Goal: Contribute content: Contribute content

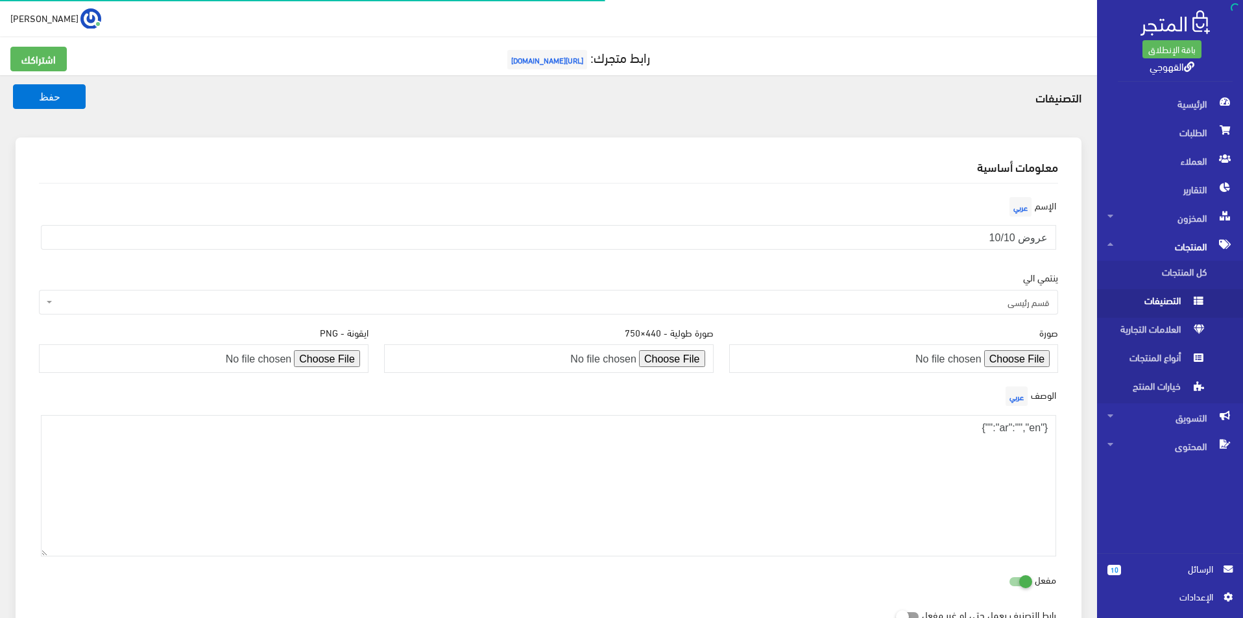
click at [1026, 357] on input "file" at bounding box center [894, 358] width 330 height 29
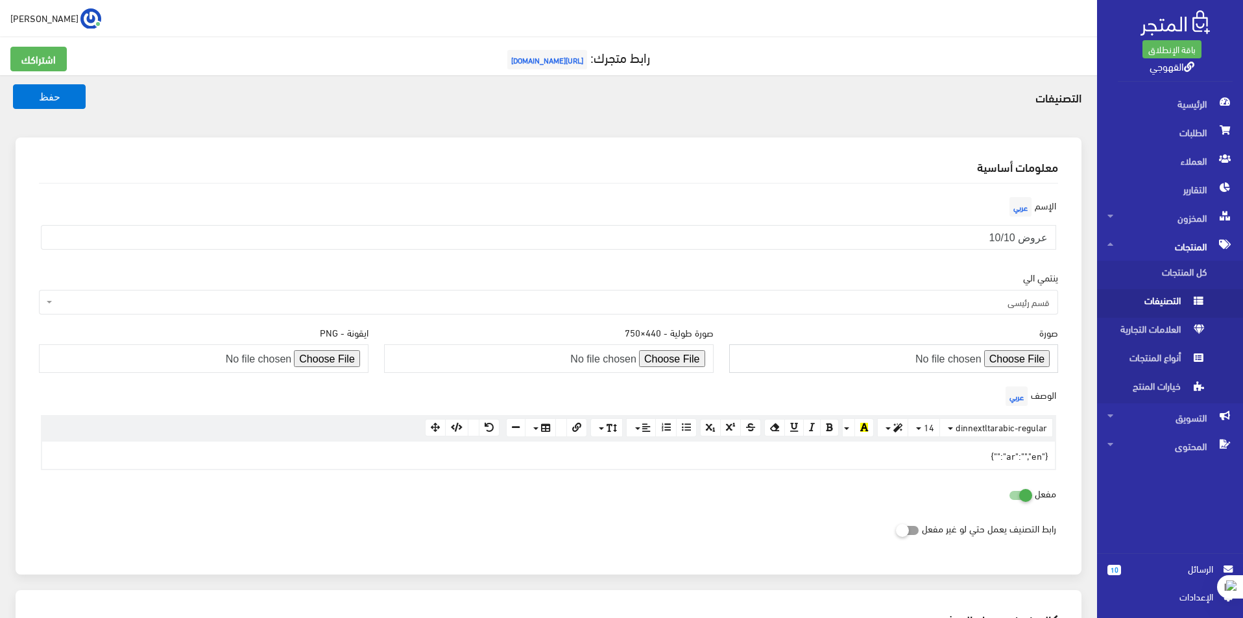
type input "C:\fakepath\10.png"
click at [81, 105] on button "حفظ" at bounding box center [49, 96] width 73 height 25
click at [1021, 364] on input "file" at bounding box center [894, 358] width 330 height 29
click at [1006, 364] on input "file" at bounding box center [894, 358] width 330 height 29
type input "C:\fakepath\151.png"
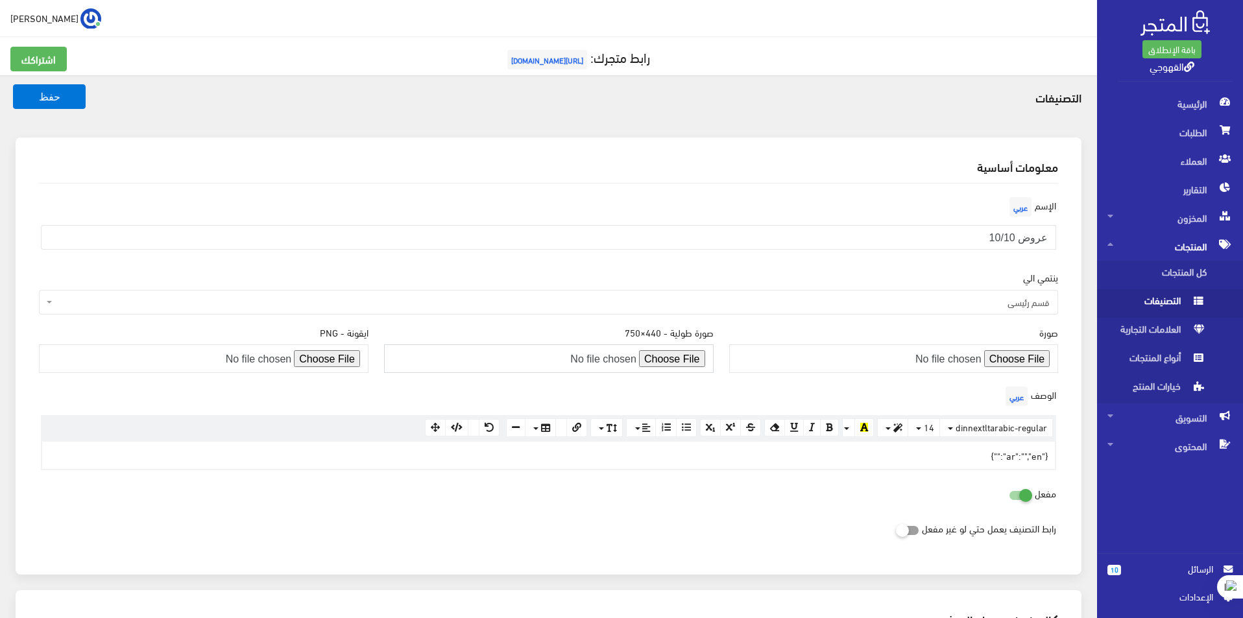
click at [683, 360] on input "file" at bounding box center [549, 358] width 330 height 29
type input "C:\fakepath\620.png"
click at [56, 105] on button "حفظ" at bounding box center [49, 96] width 73 height 25
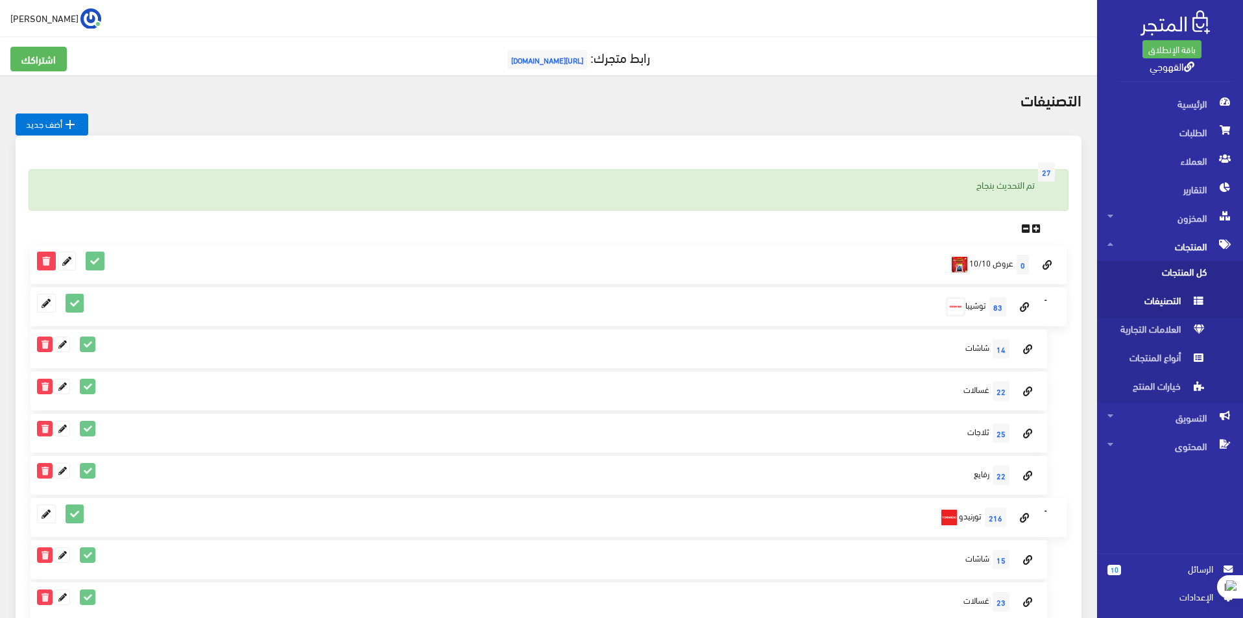
click at [1190, 269] on span "كل المنتجات" at bounding box center [1156, 275] width 99 height 29
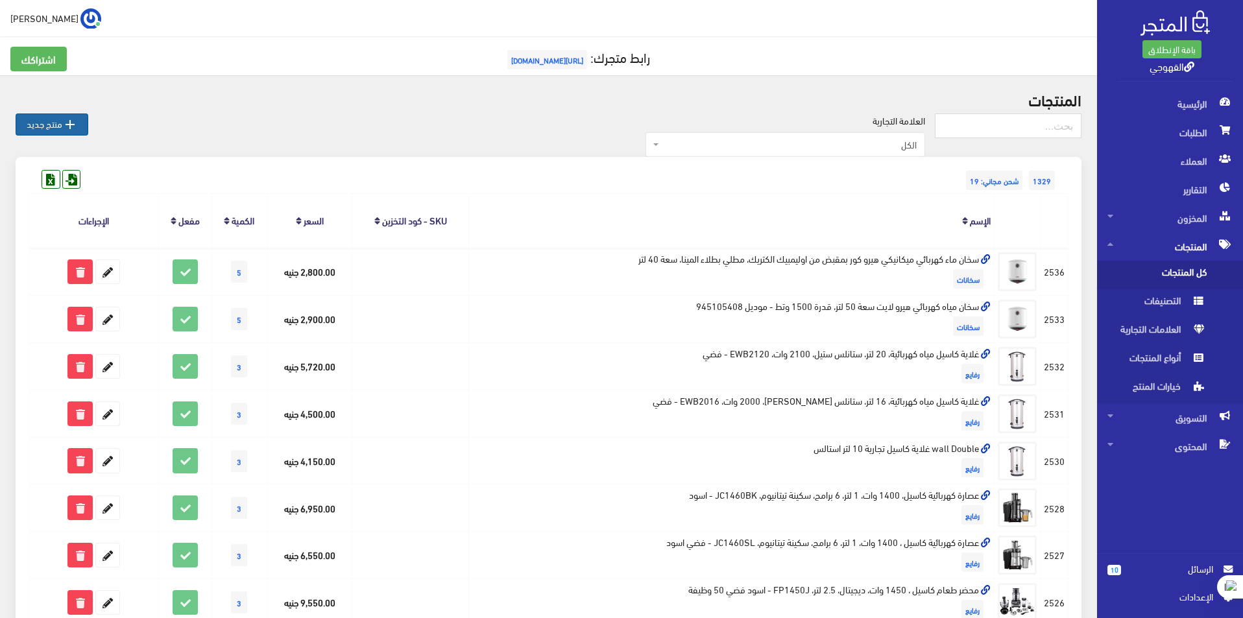
click at [74, 132] on link " منتج جديد" at bounding box center [52, 125] width 73 height 22
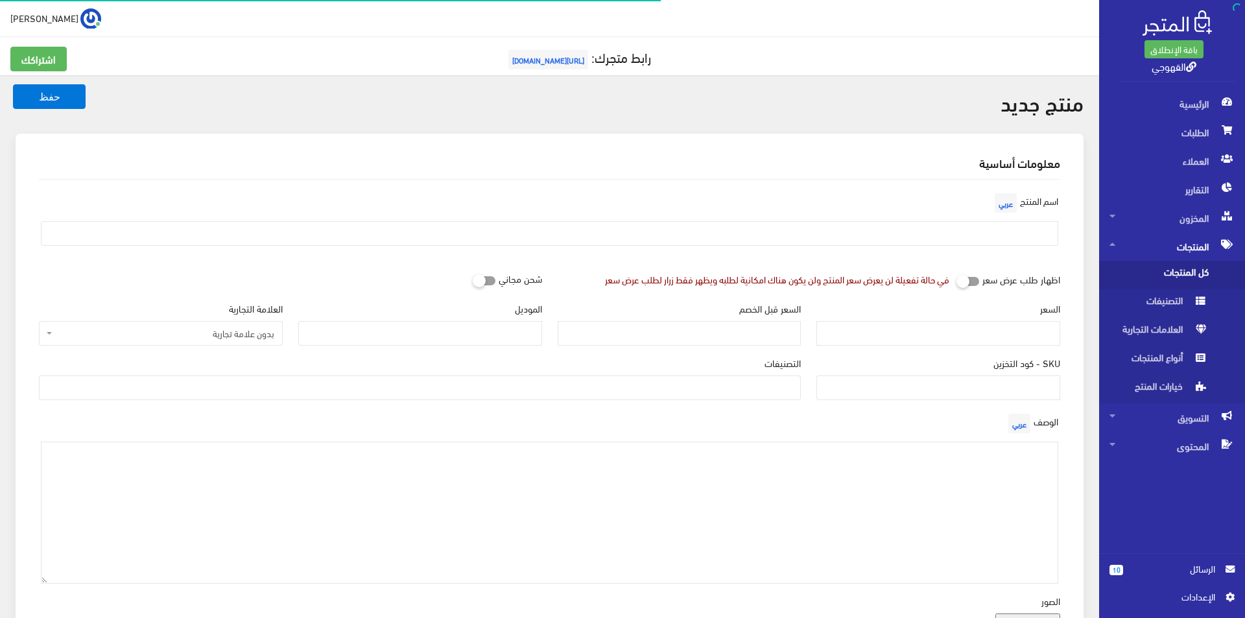
select select
click at [983, 337] on input "السعر" at bounding box center [936, 333] width 243 height 25
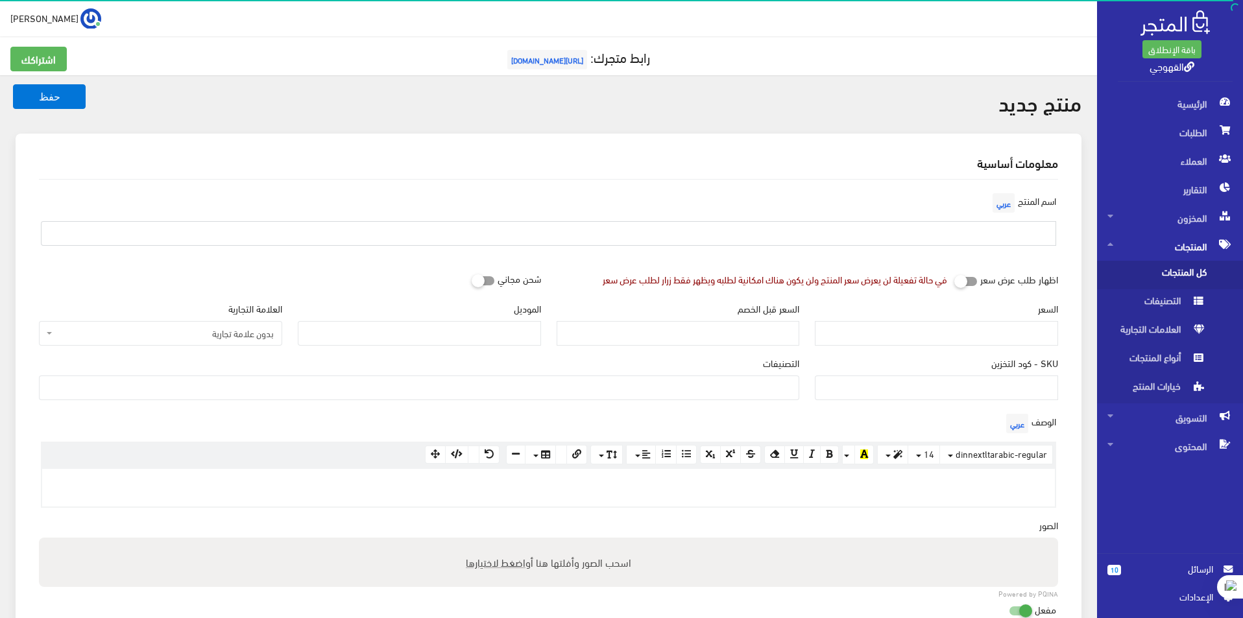
click at [994, 242] on input "text" at bounding box center [548, 233] width 1015 height 25
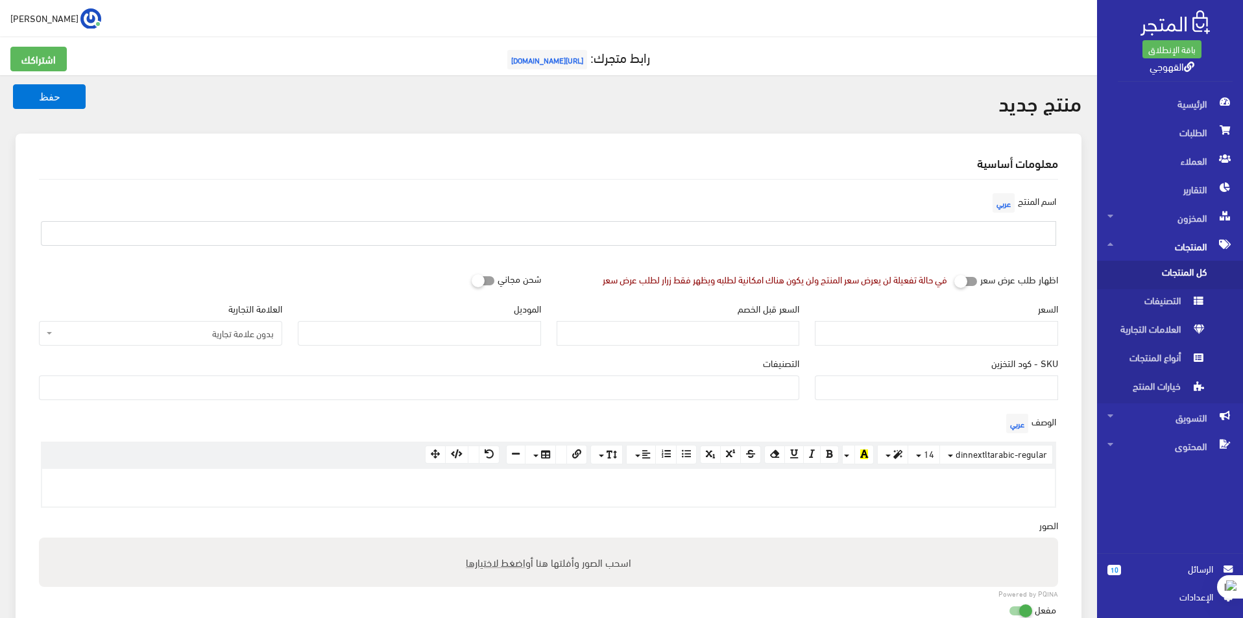
paste input "مقلاة هوائية رقمية سعة 6 لتر 1500 وات SF-1018 من سونيفر، فضي"
type input "مقلاة هوائية رقمية سعة 6 لتر 1500 وات SF-1018 من سونيفر، فضي"
click at [998, 331] on input "السعر" at bounding box center [936, 333] width 243 height 25
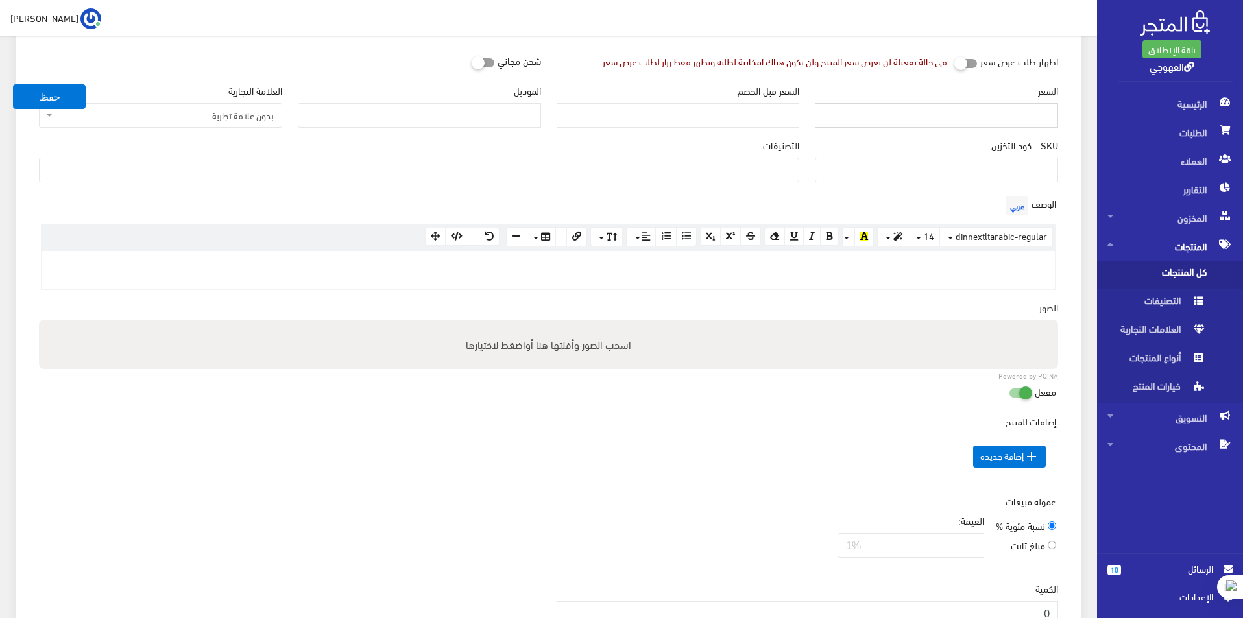
scroll to position [324, 0]
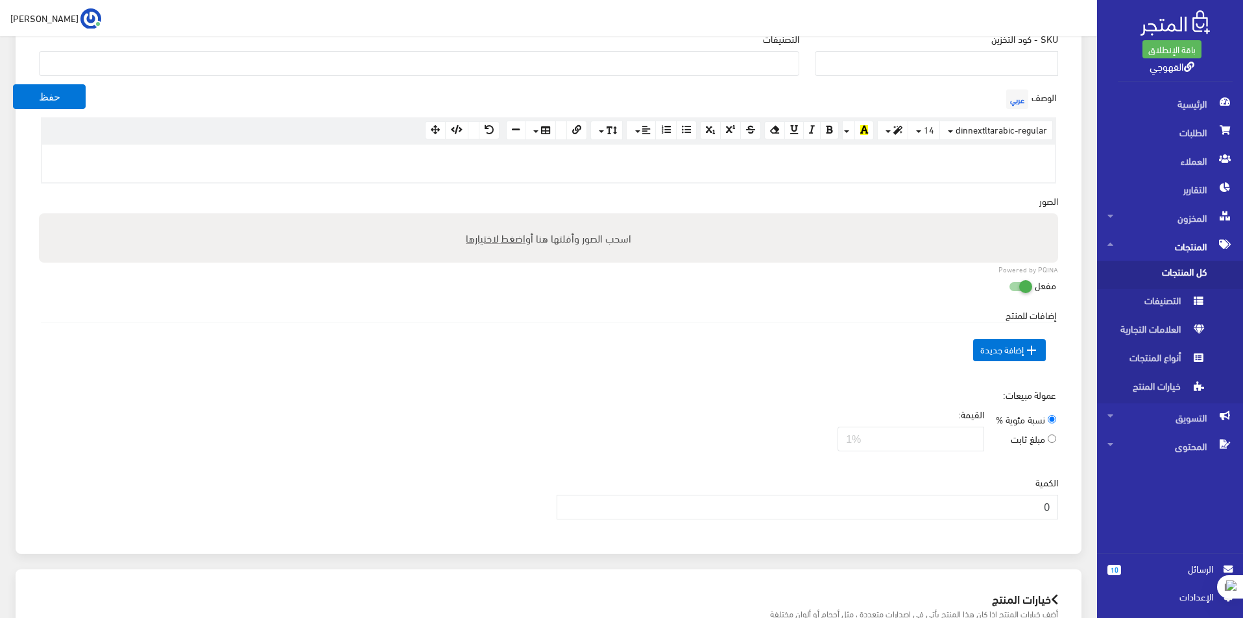
click at [522, 240] on span "اضغط لاختيارها" at bounding box center [496, 237] width 60 height 19
click at [522, 217] on input "اسحب الصور وأفلتها هنا أو اضغط لاختيارها" at bounding box center [548, 215] width 1019 height 4
type input "C:\fakepath\41YBNImTXWL._AC_.jpg"
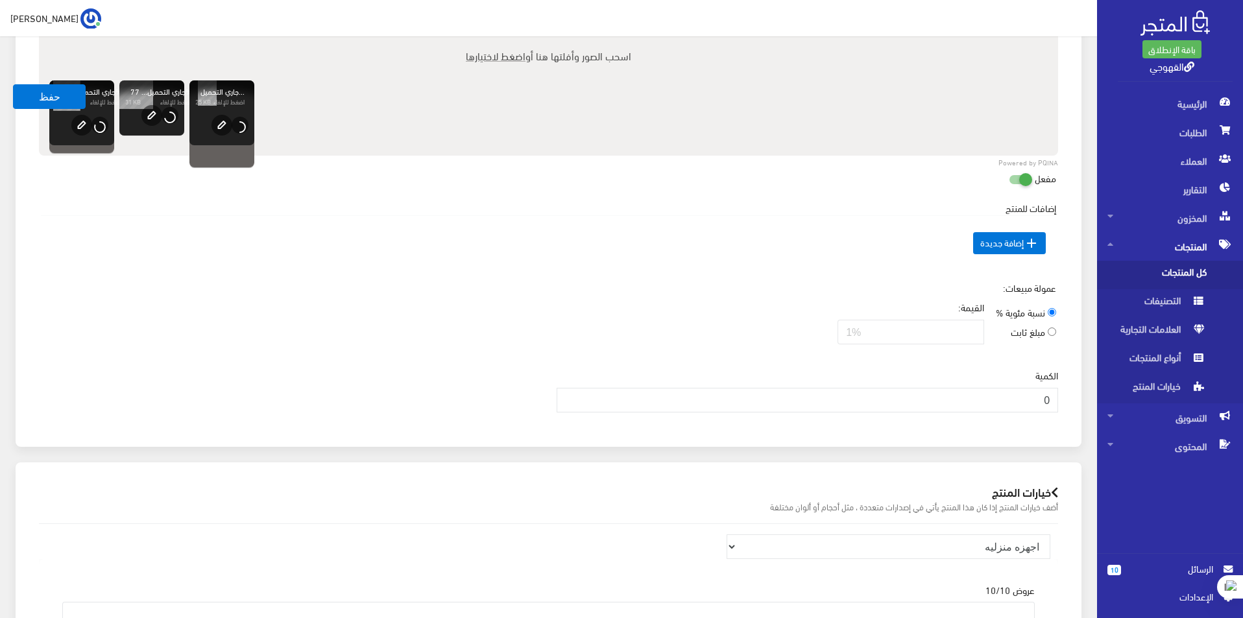
scroll to position [649, 0]
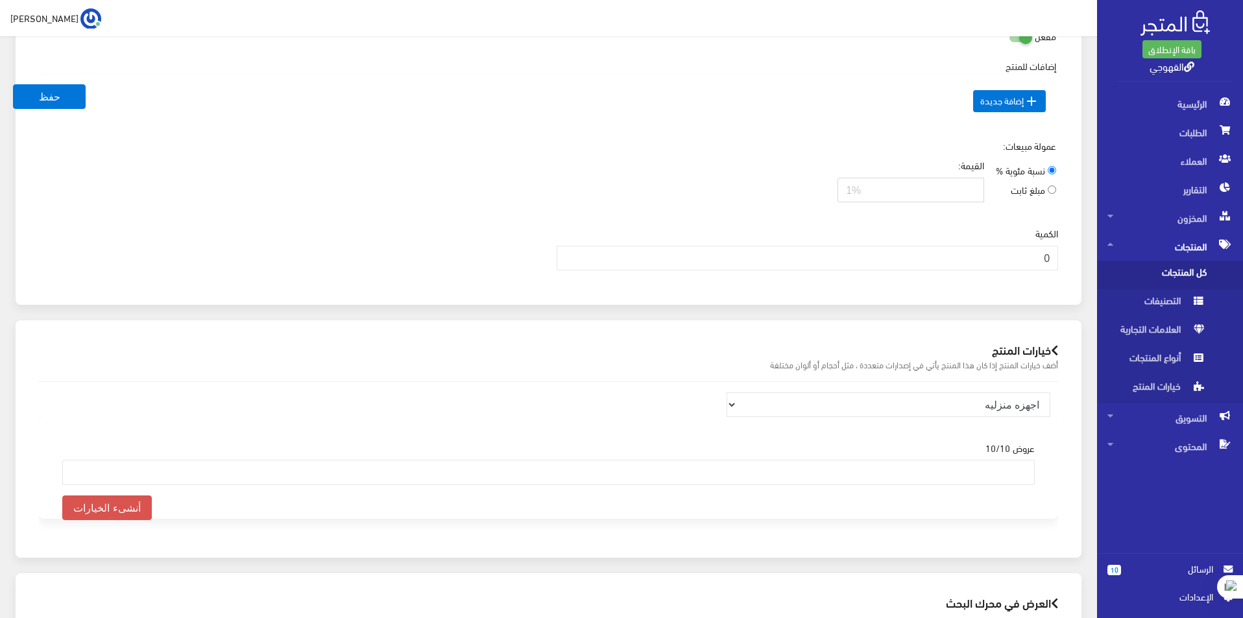
drag, startPoint x: 956, startPoint y: 185, endPoint x: 775, endPoint y: 189, distance: 181.0
click at [775, 189] on div "عمولة مبيعات: نسبة مئوية % مبلغ ثابت القيمة:" at bounding box center [548, 176] width 1035 height 74
click at [730, 173] on div "عمولة مبيعات: نسبة مئوية % مبلغ ثابت القيمة:" at bounding box center [548, 176] width 1035 height 74
drag, startPoint x: 1020, startPoint y: 263, endPoint x: 1245, endPoint y: 289, distance: 226.5
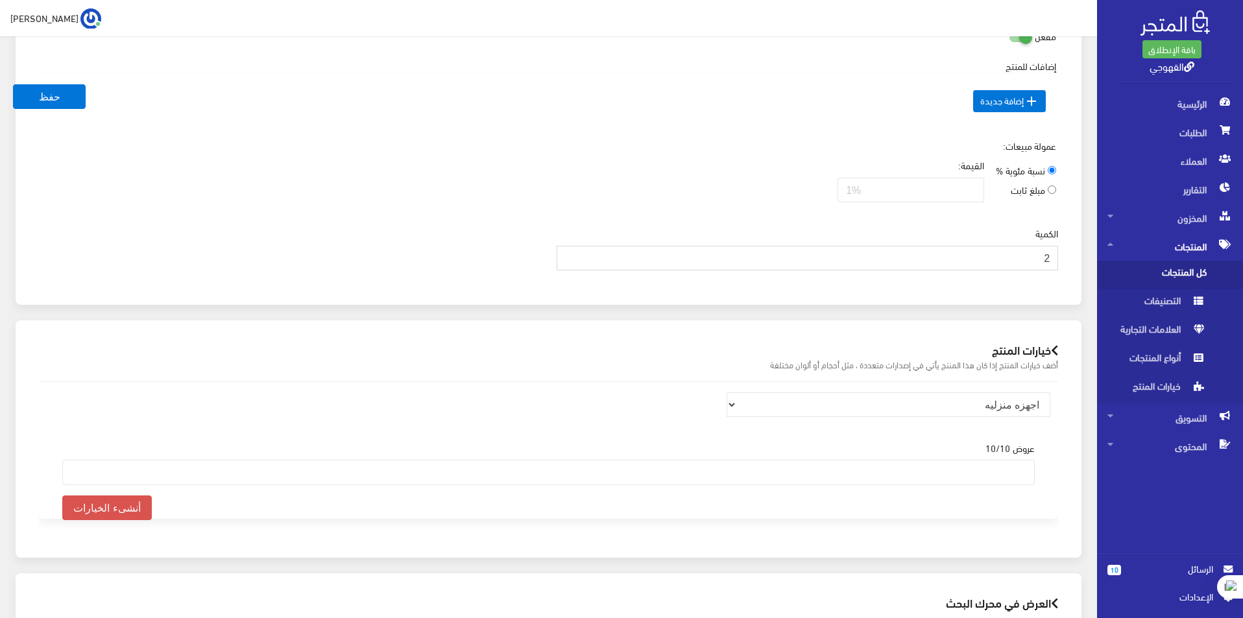
type input "2"
click at [961, 405] on select "اجهزه منزليه" at bounding box center [889, 404] width 324 height 25
click at [1019, 452] on label"] "عروض 10/10" at bounding box center [1009, 447] width 49 height 14
click at [1021, 449] on label"] "عروض 10/10" at bounding box center [1009, 447] width 49 height 14
click at [1025, 448] on label"] "عروض 10/10" at bounding box center [1009, 447] width 49 height 14
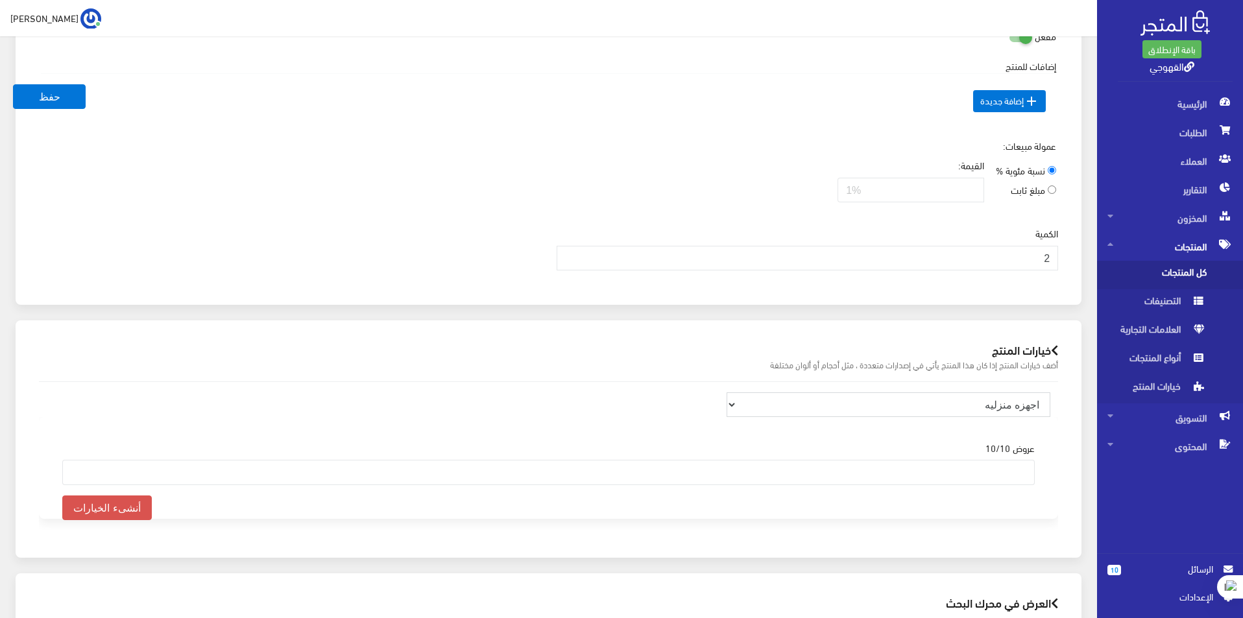
click at [1027, 403] on select "اجهزه منزليه" at bounding box center [889, 404] width 324 height 25
click at [1022, 452] on label"] "عروض 10/10" at bounding box center [1009, 447] width 49 height 14
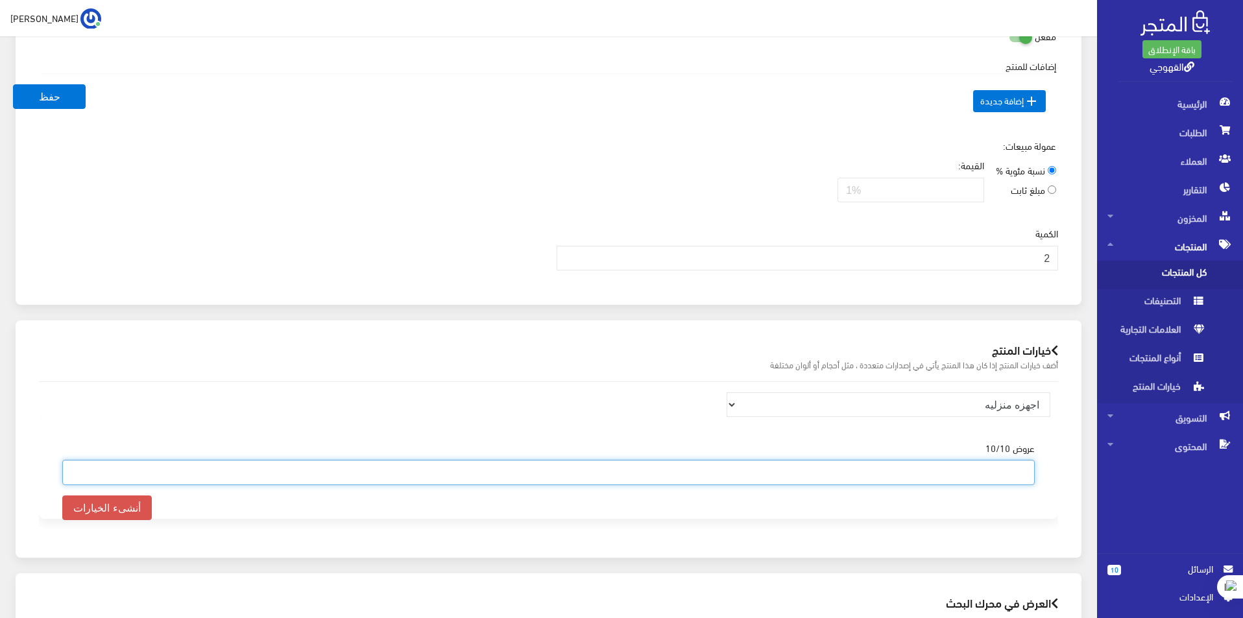
click at [1013, 472] on ul at bounding box center [548, 471] width 971 height 21
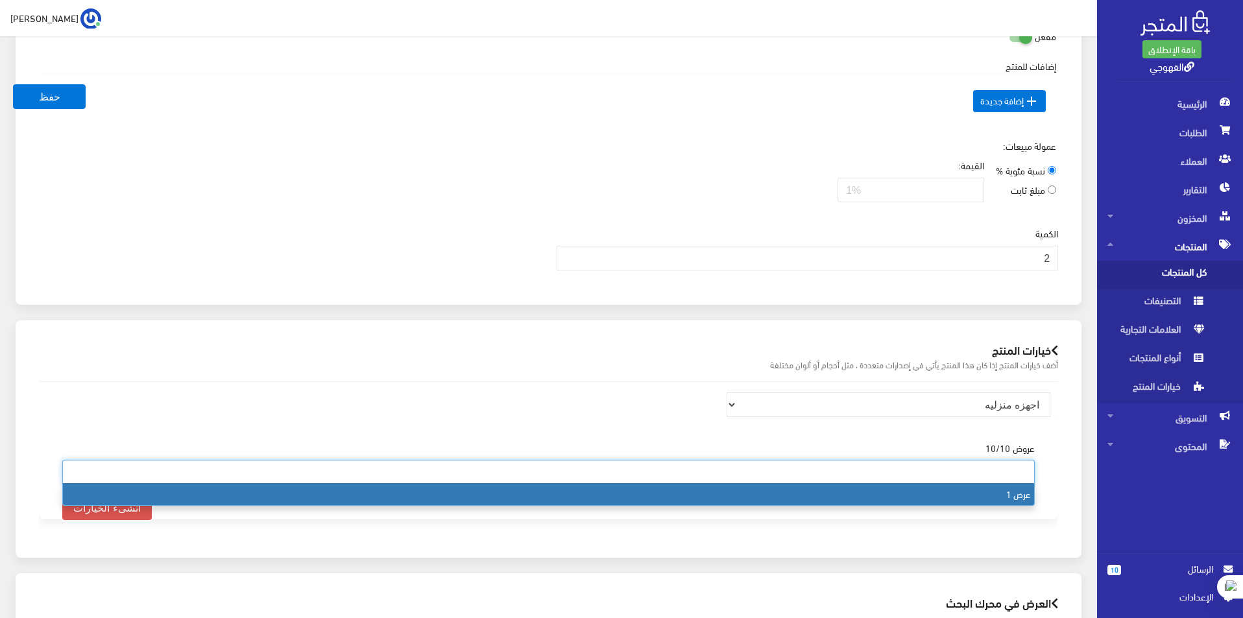
select select "1"
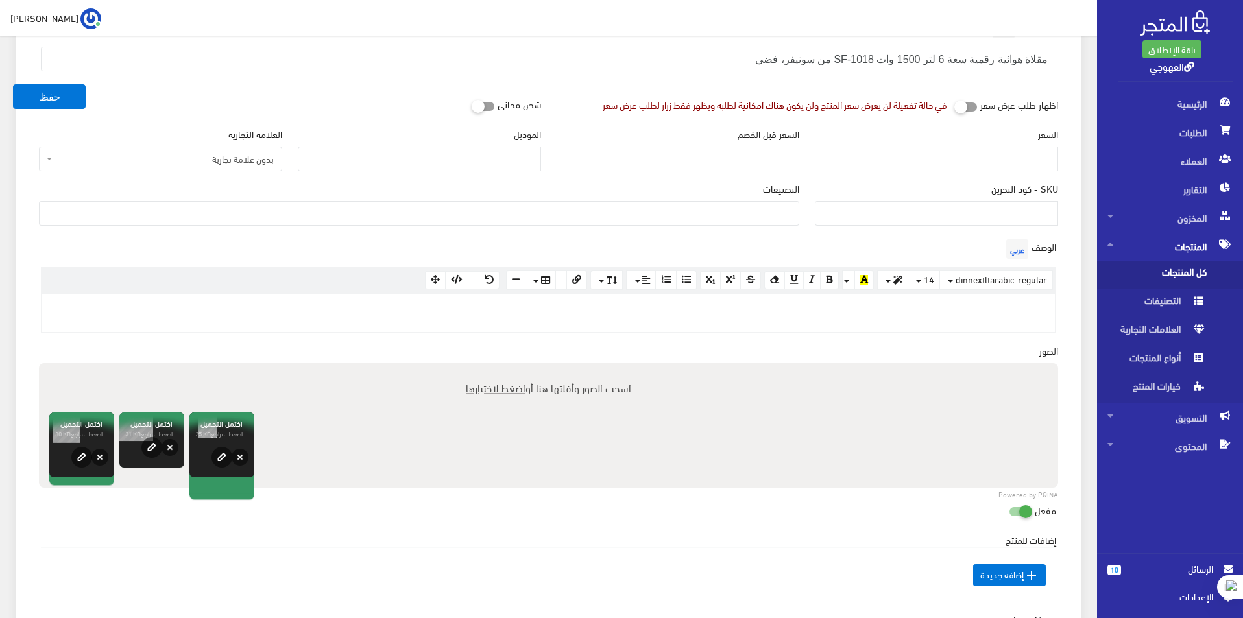
scroll to position [152, 0]
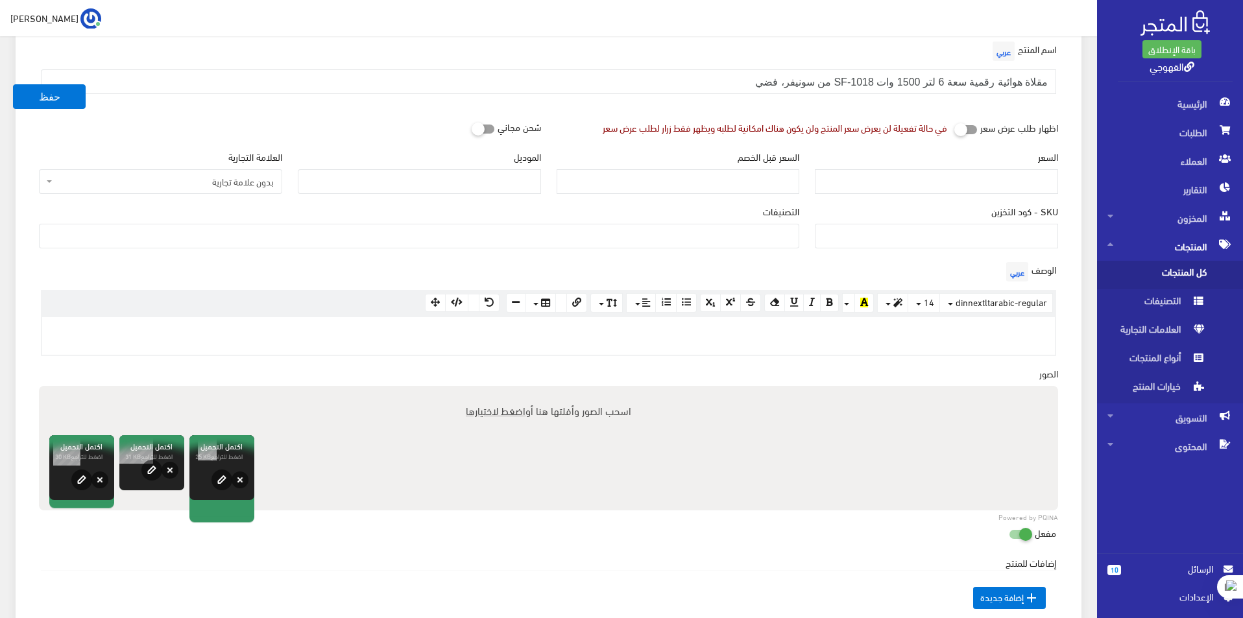
click at [245, 180] on span "بدون علامة تجارية" at bounding box center [164, 181] width 219 height 13
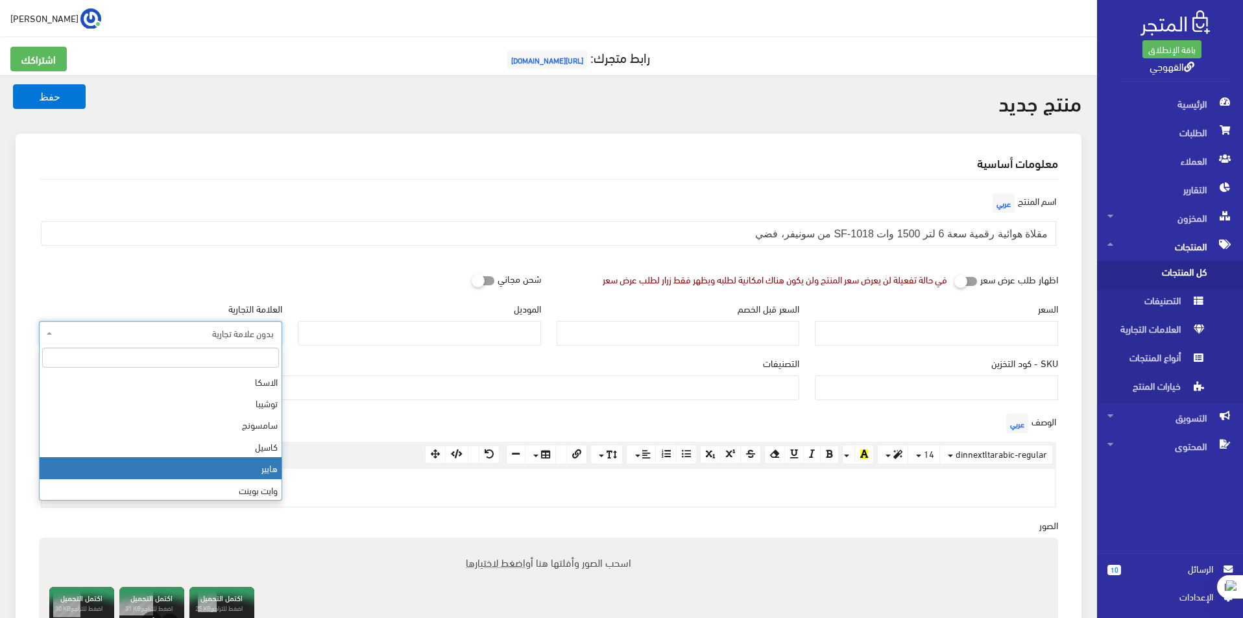
scroll to position [259, 0]
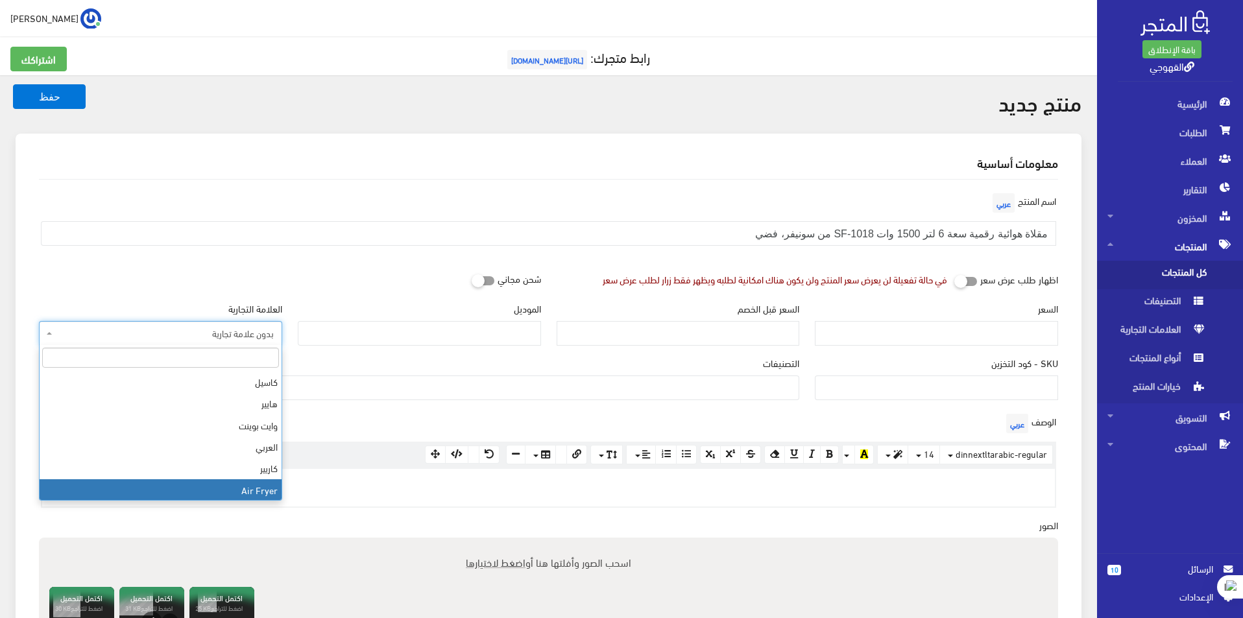
select select "107"
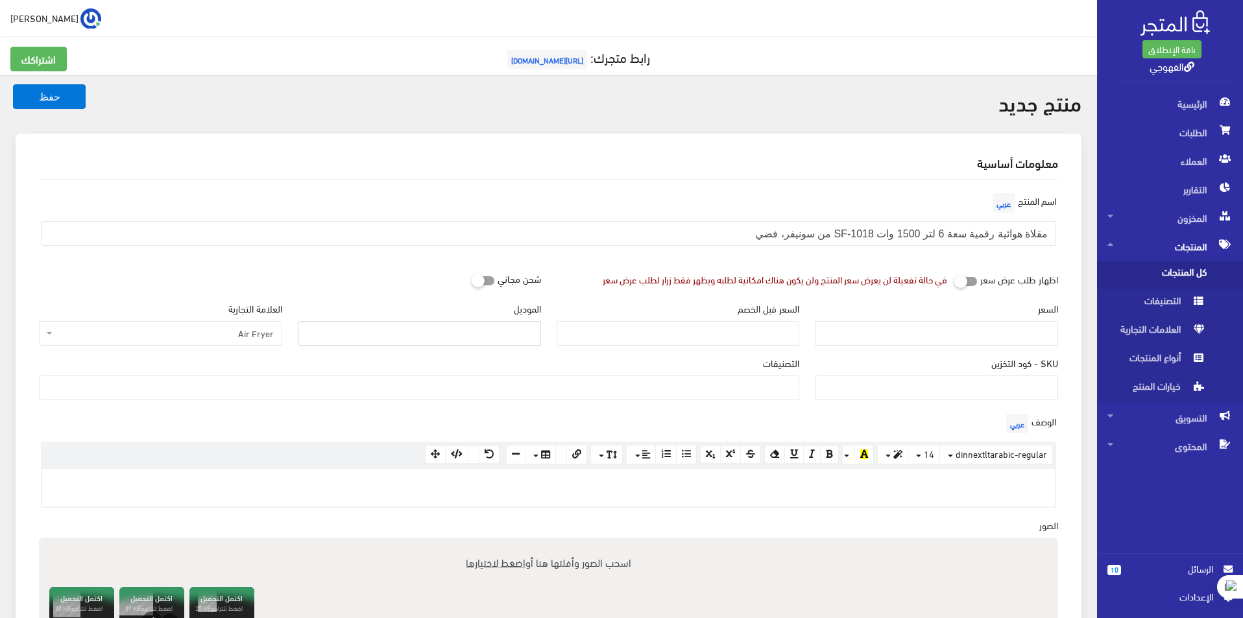
click at [447, 329] on input "الموديل" at bounding box center [419, 333] width 243 height 25
click at [493, 335] on input "الموديل" at bounding box center [419, 333] width 243 height 25
type input "1018"
click at [746, 385] on ul at bounding box center [419, 386] width 759 height 21
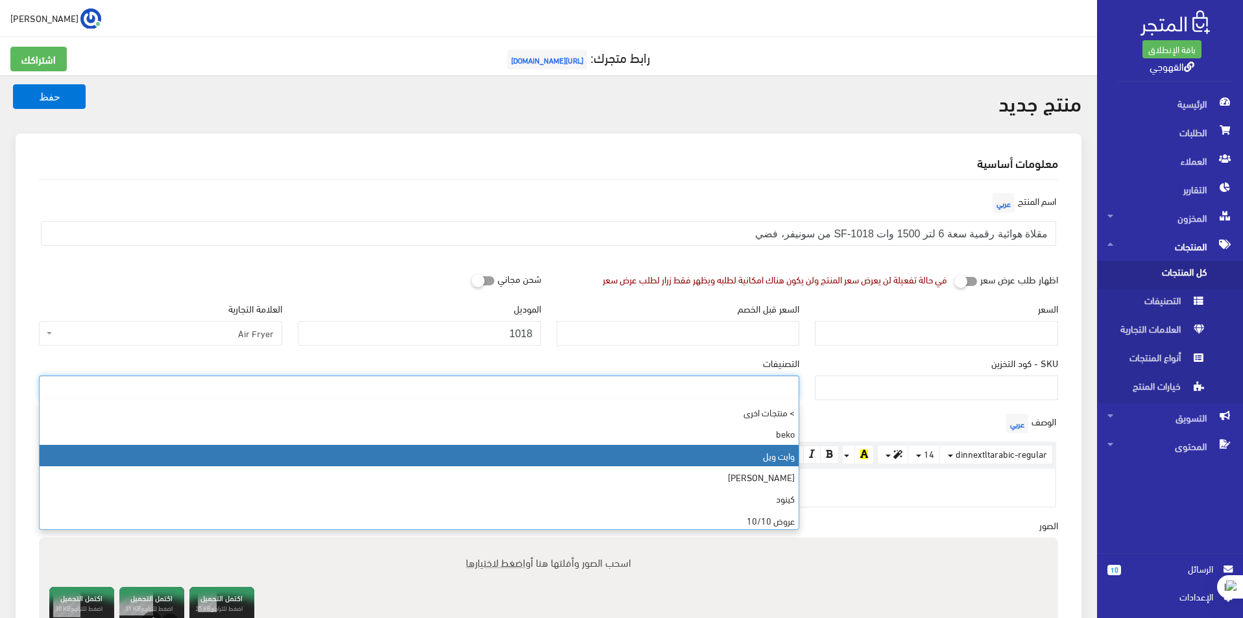
scroll to position [1299, 0]
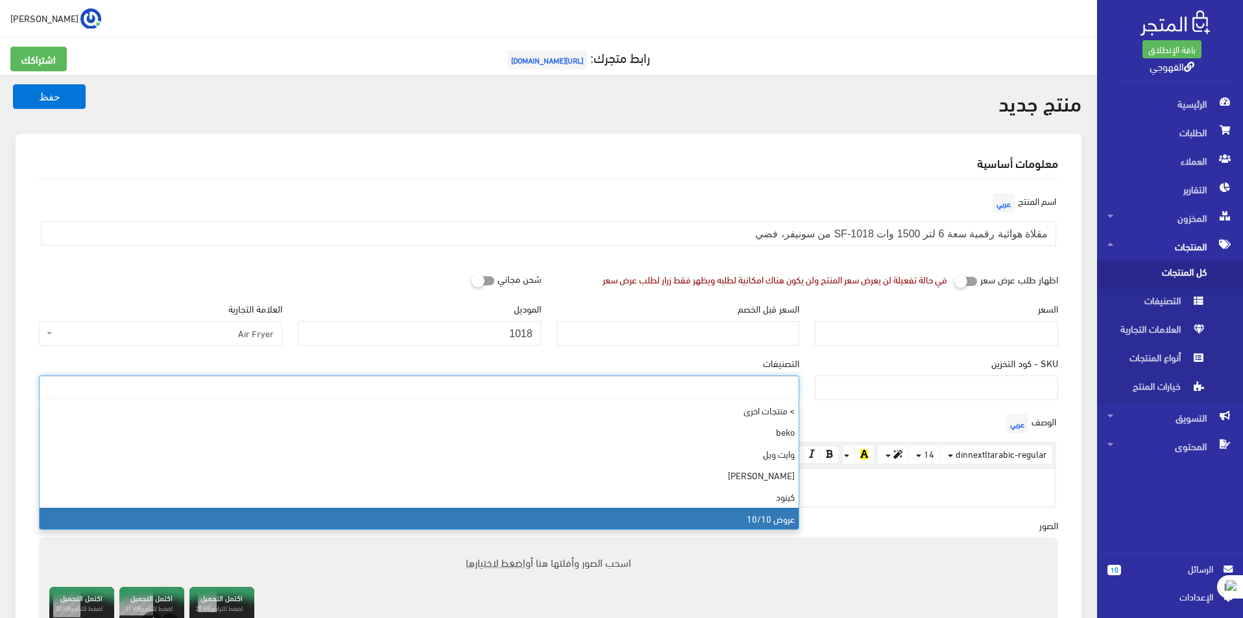
select select "194"
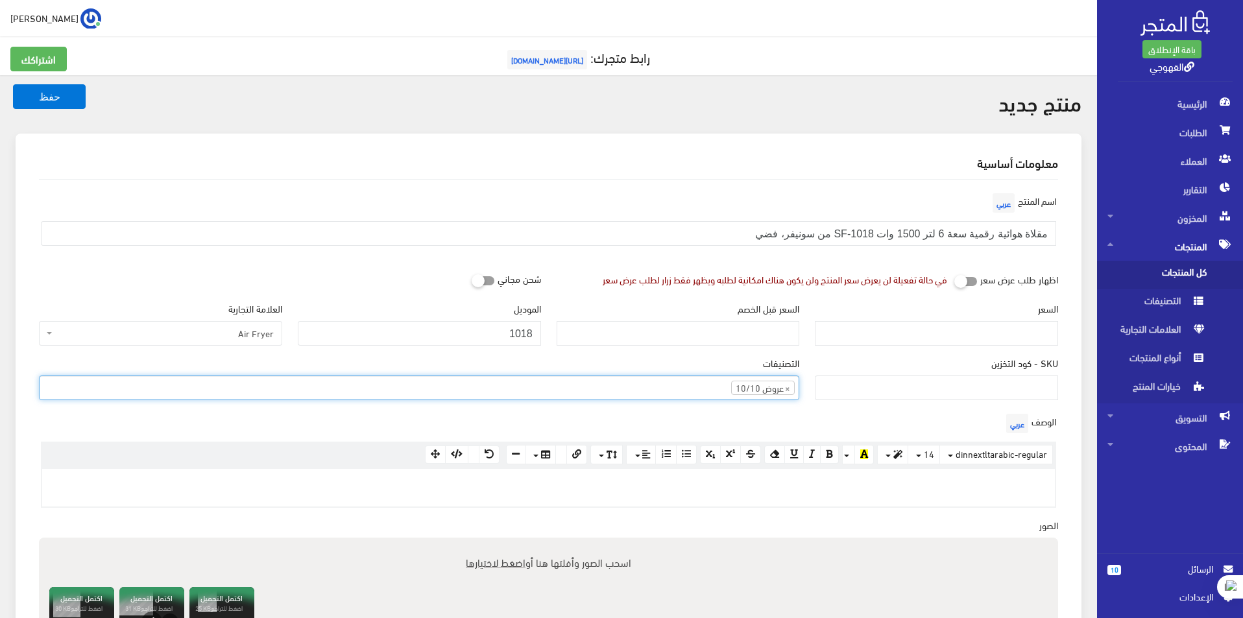
scroll to position [1012, 0]
click at [835, 422] on div "الوصف عربي × Insert Image Select from files Image URL Insert Image × Insert Lin…" at bounding box center [548, 459] width 1035 height 97
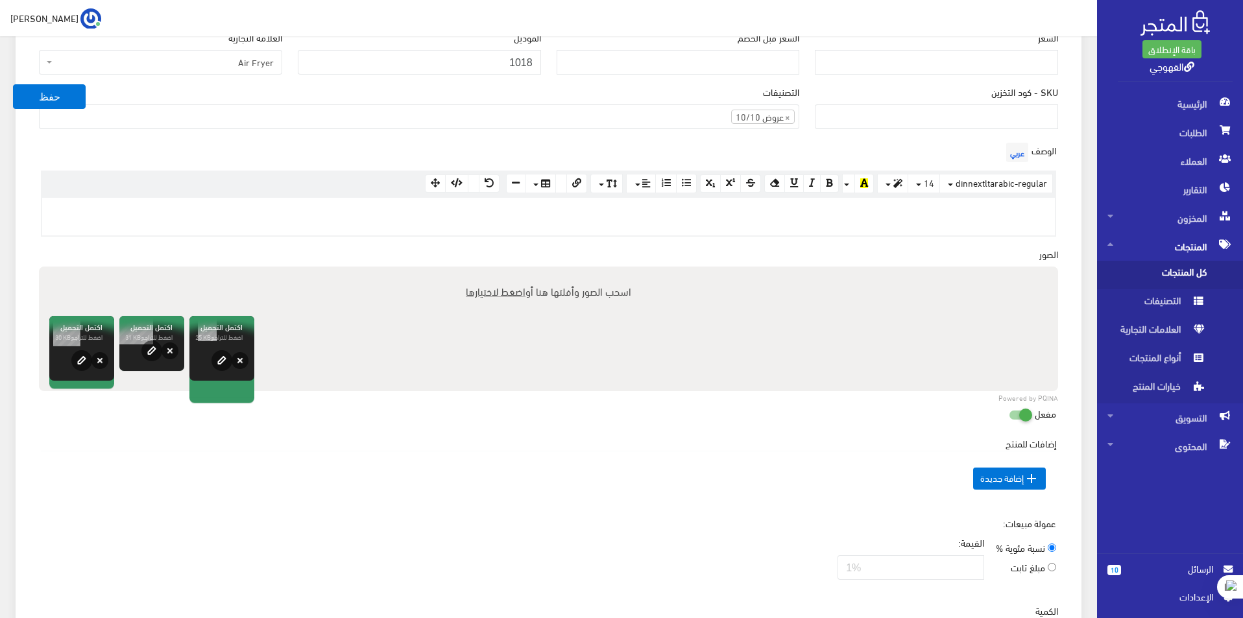
scroll to position [152, 0]
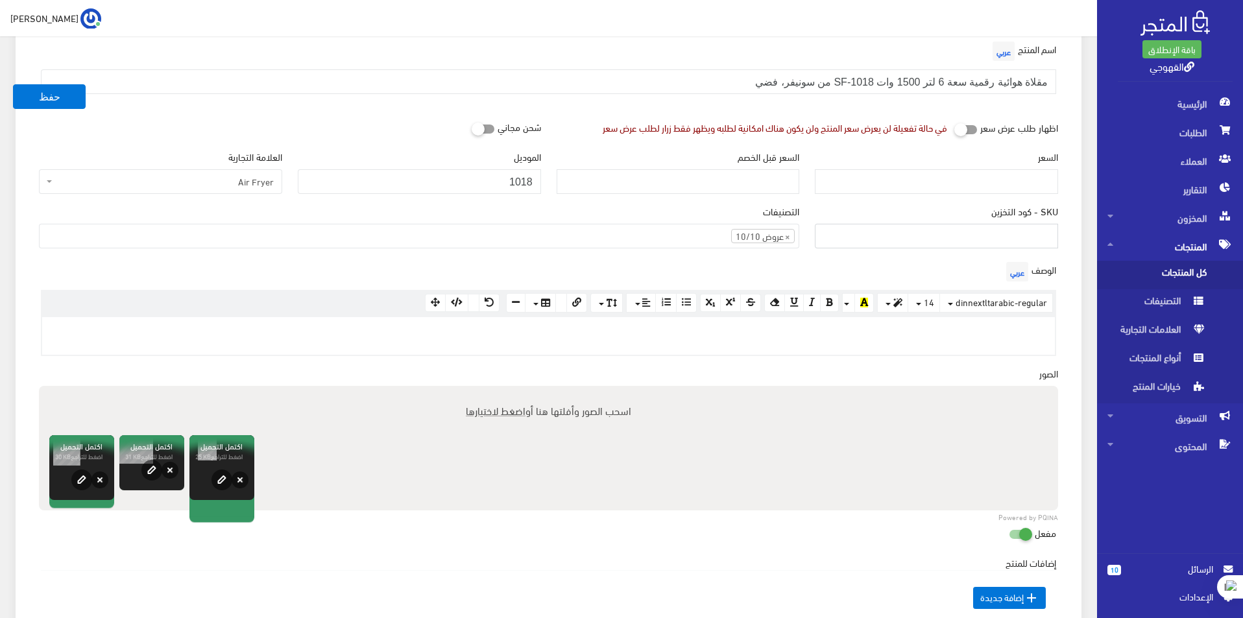
click at [1047, 243] on input "SKU - كود التخزين" at bounding box center [936, 236] width 243 height 25
paste input "3350"
type input "3350"
click at [815, 271] on div "الوصف عربي × Insert Image Select from files Image URL Insert Image × Insert Lin…" at bounding box center [548, 307] width 1035 height 97
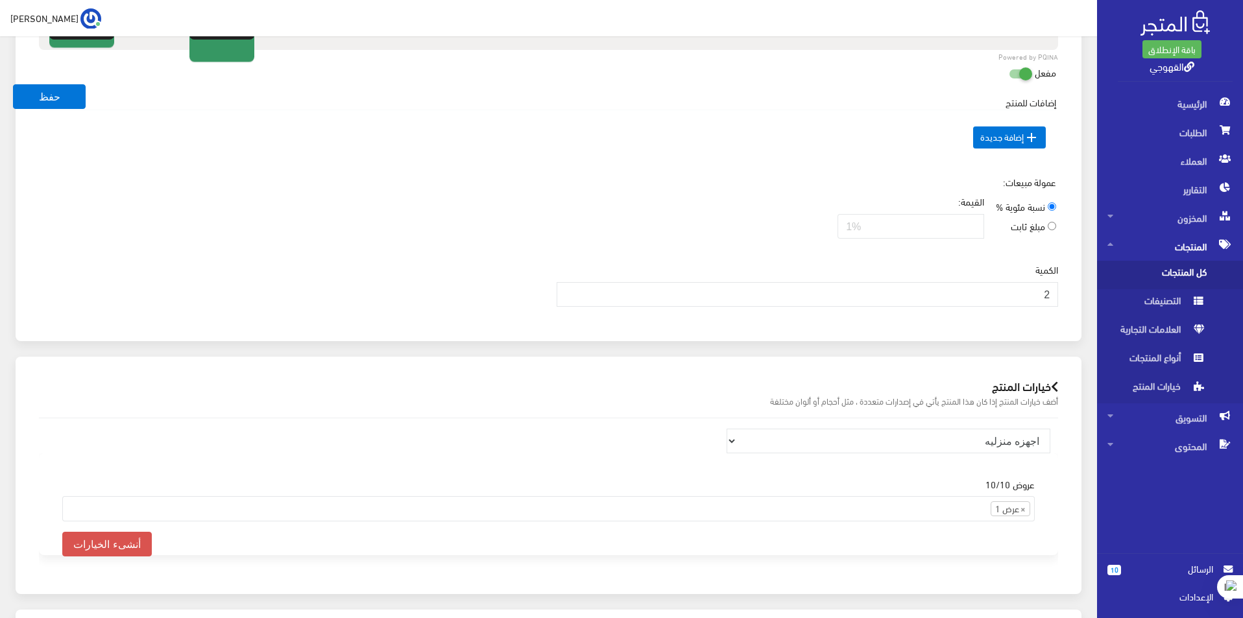
scroll to position [541, 0]
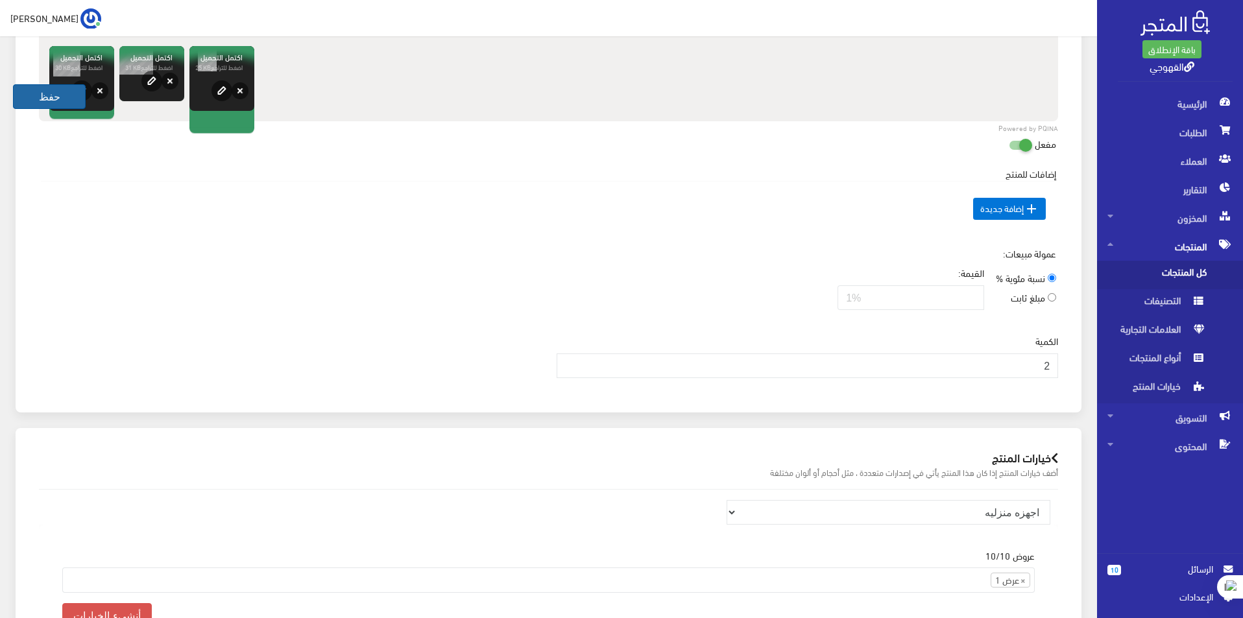
click at [44, 99] on button "حفظ" at bounding box center [49, 96] width 73 height 25
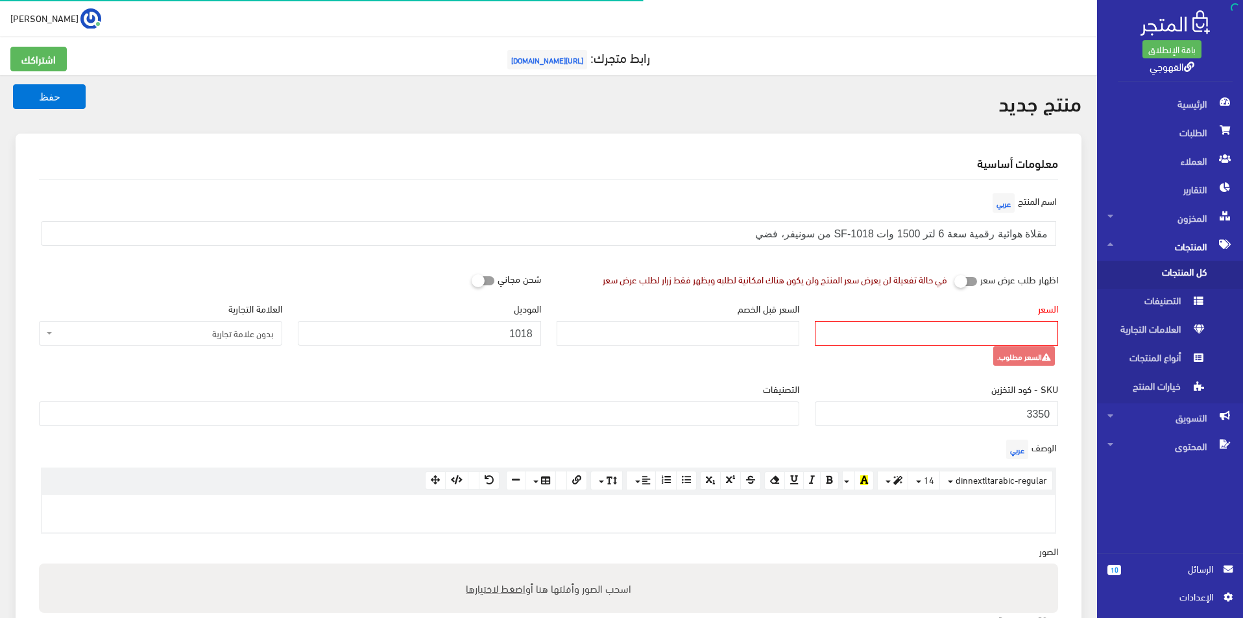
select select
click at [898, 339] on input "السعر" at bounding box center [936, 333] width 243 height 25
click at [991, 337] on input "6500" at bounding box center [936, 333] width 243 height 25
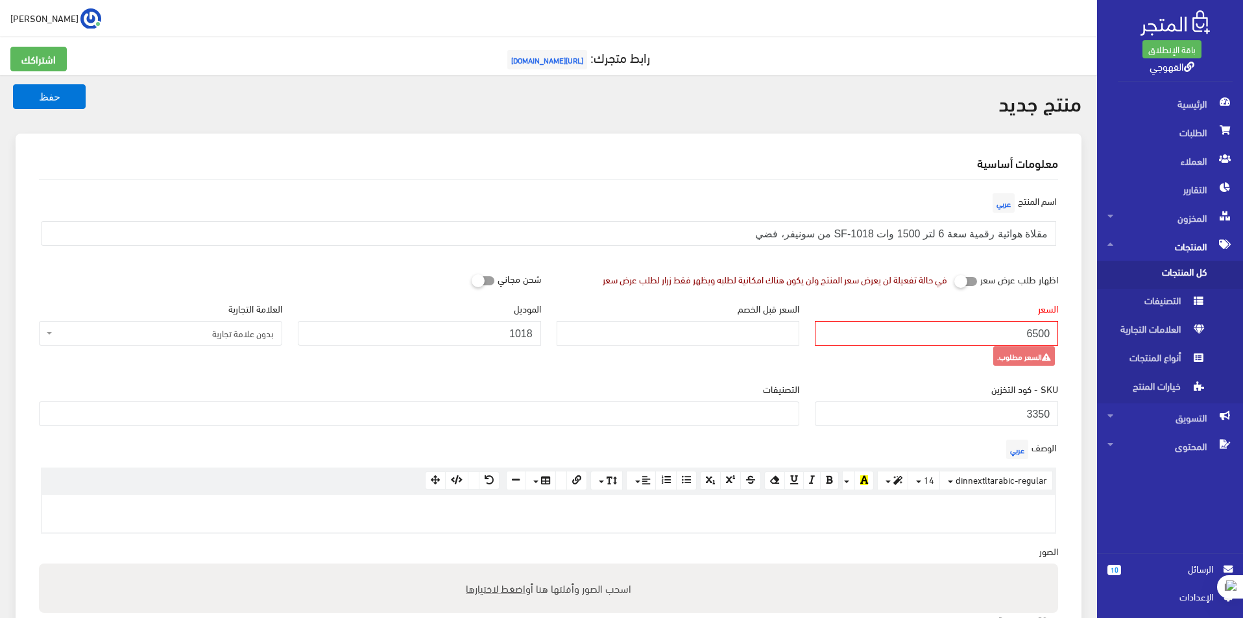
click at [991, 337] on input "6500" at bounding box center [936, 333] width 243 height 25
type input "4500"
click at [759, 333] on input "السعر قبل الخصم" at bounding box center [678, 333] width 243 height 25
type input "6500"
click at [621, 363] on div "السعر قبل الخصم 6500" at bounding box center [678, 342] width 259 height 80
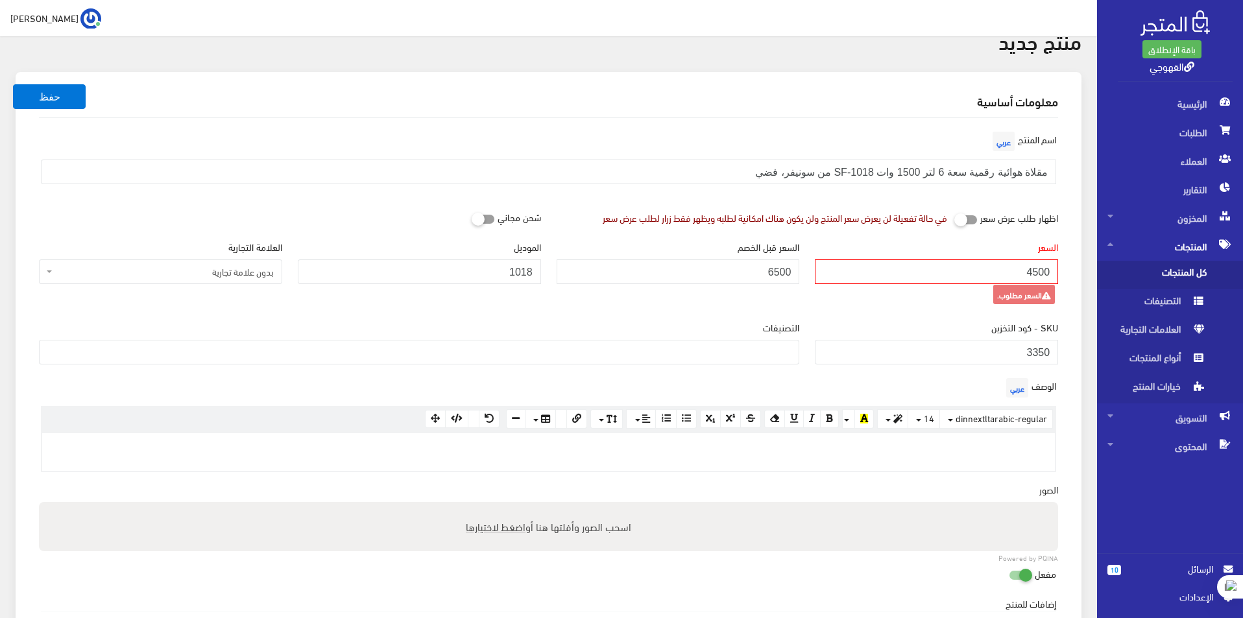
scroll to position [65, 0]
click at [78, 105] on button "حفظ" at bounding box center [49, 96] width 73 height 25
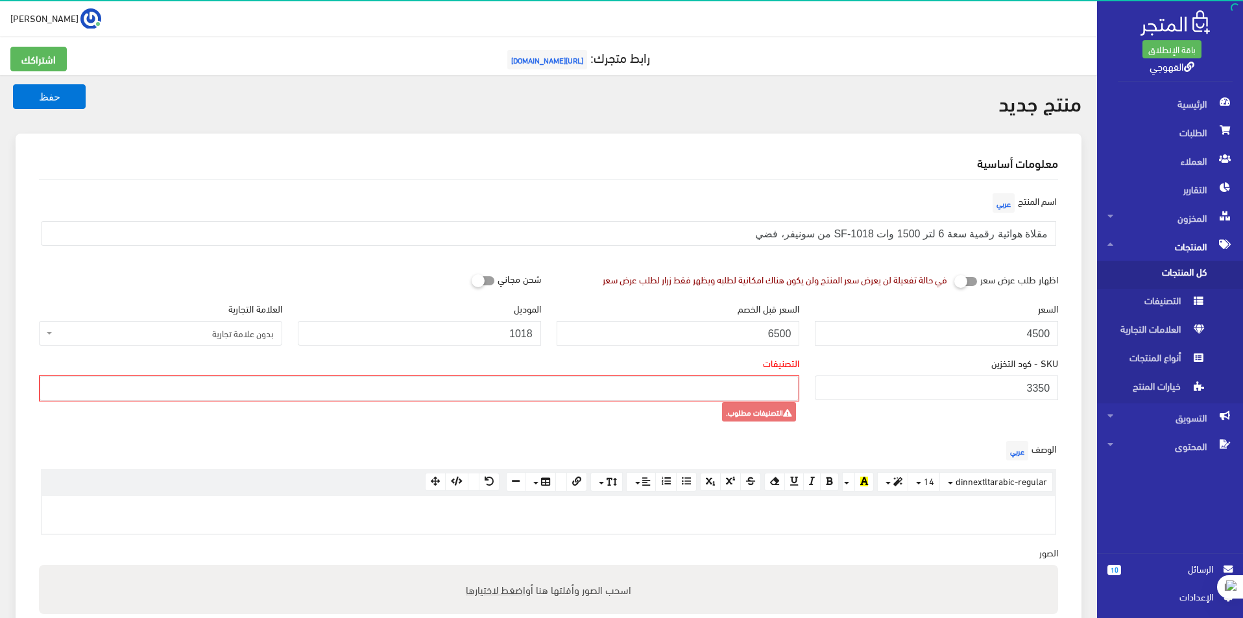
select select
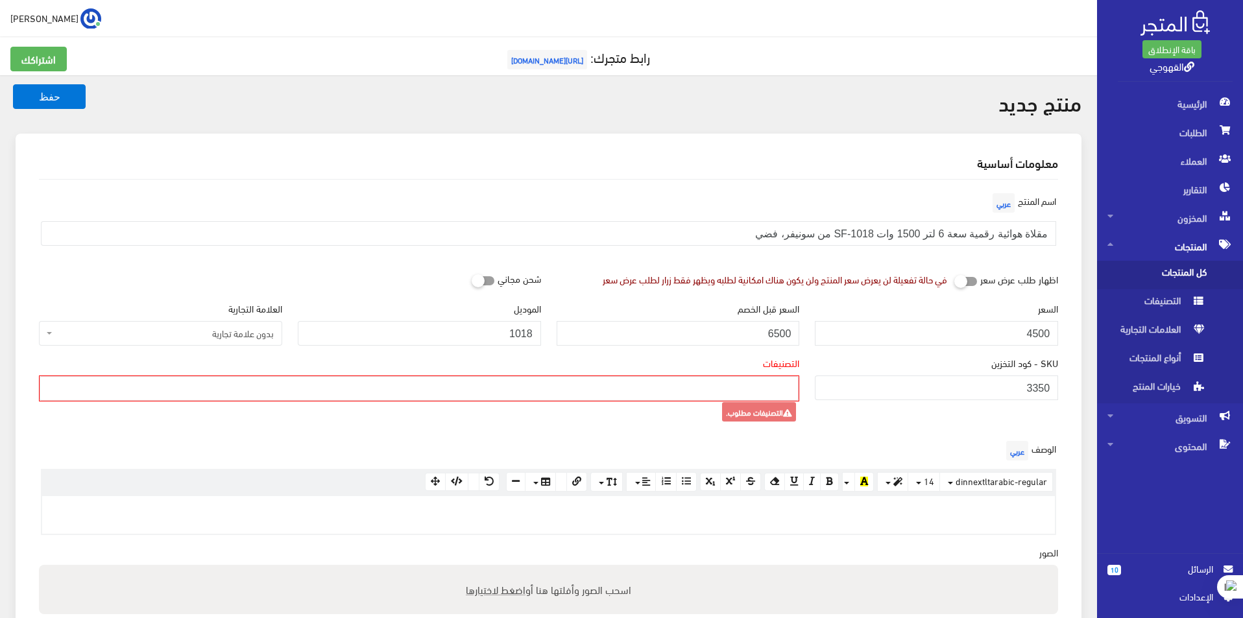
click at [762, 376] on span at bounding box center [419, 389] width 760 height 26
click at [762, 381] on ul at bounding box center [419, 387] width 758 height 21
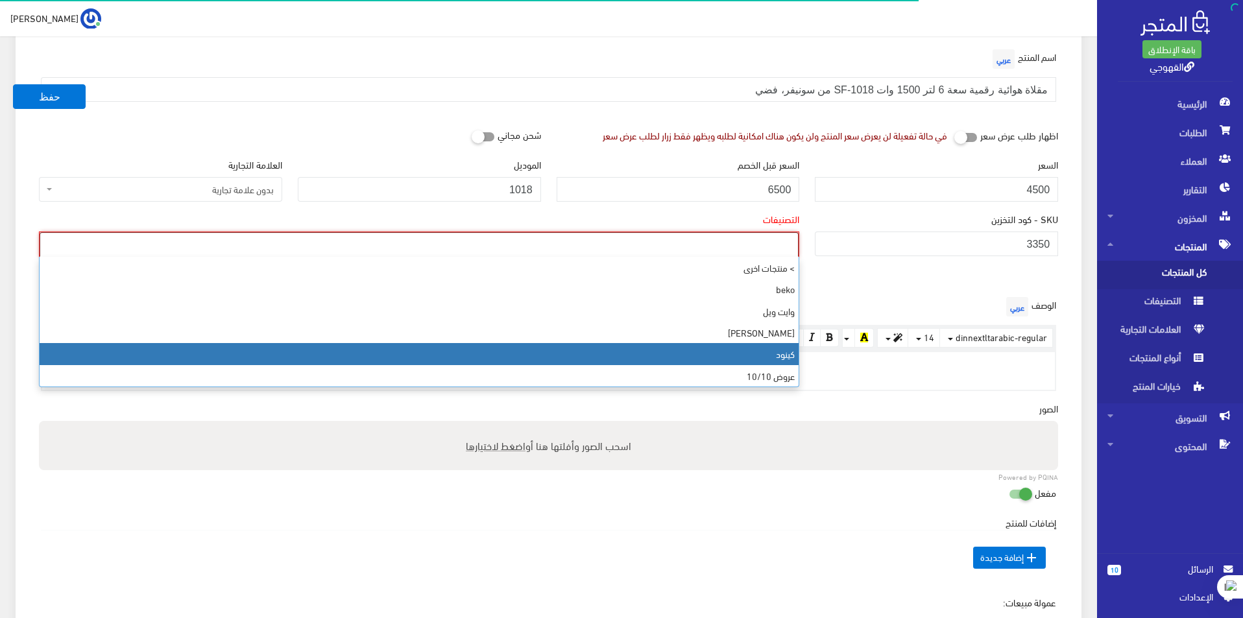
scroll to position [389, 0]
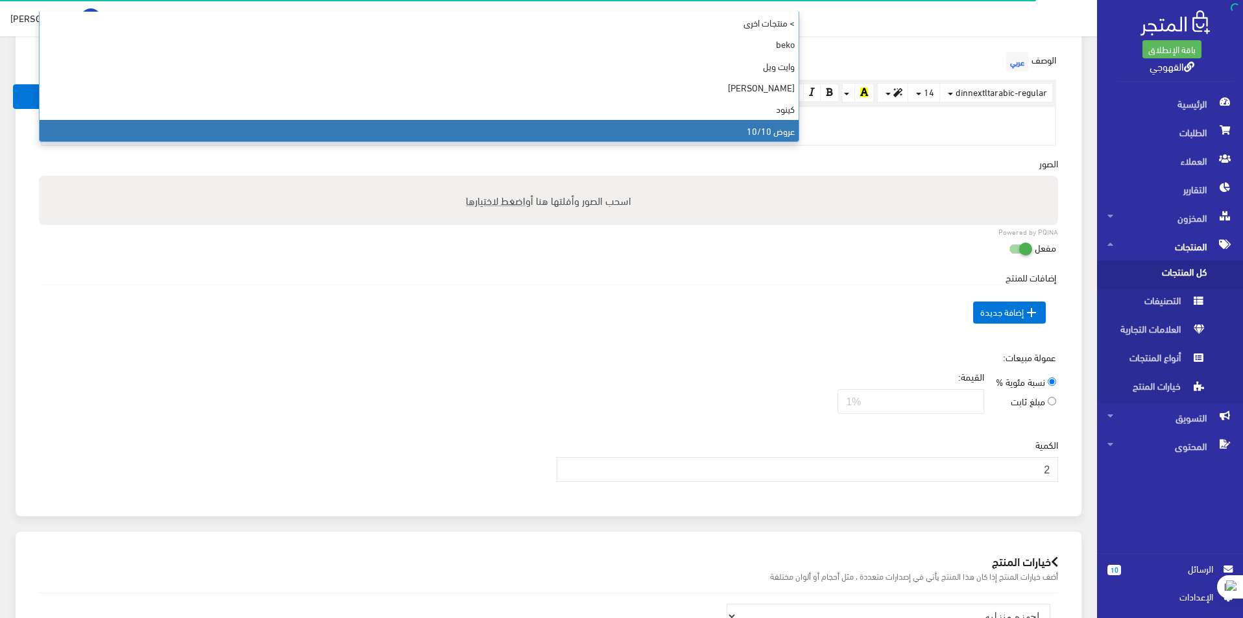
select select "194"
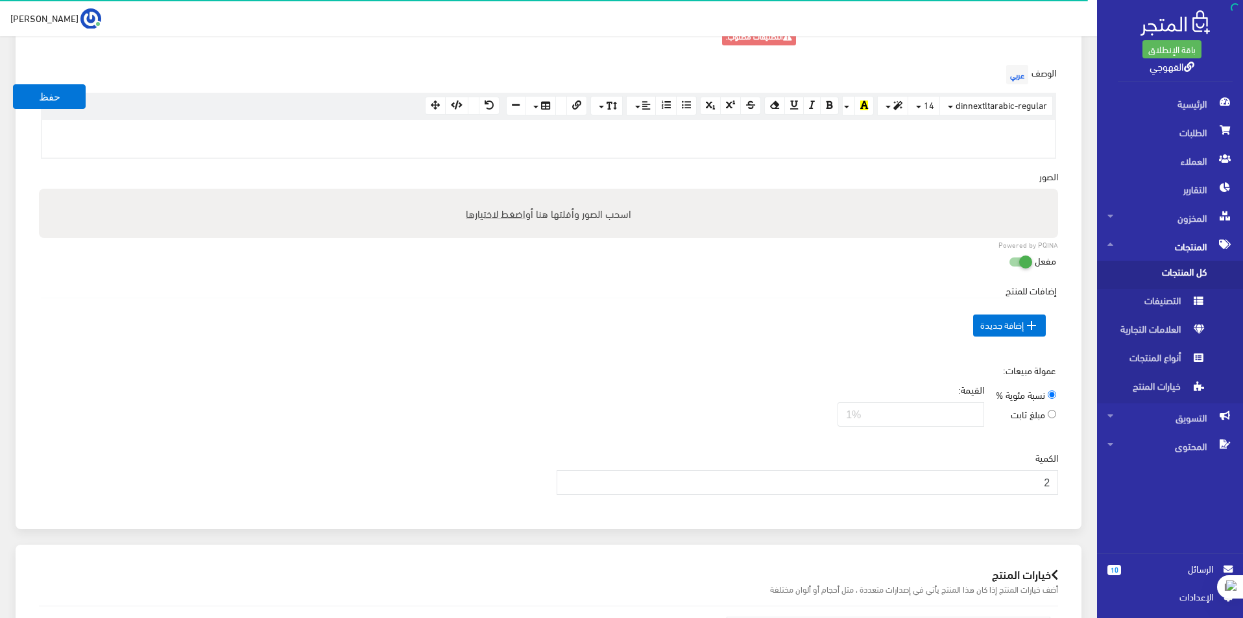
scroll to position [182, 0]
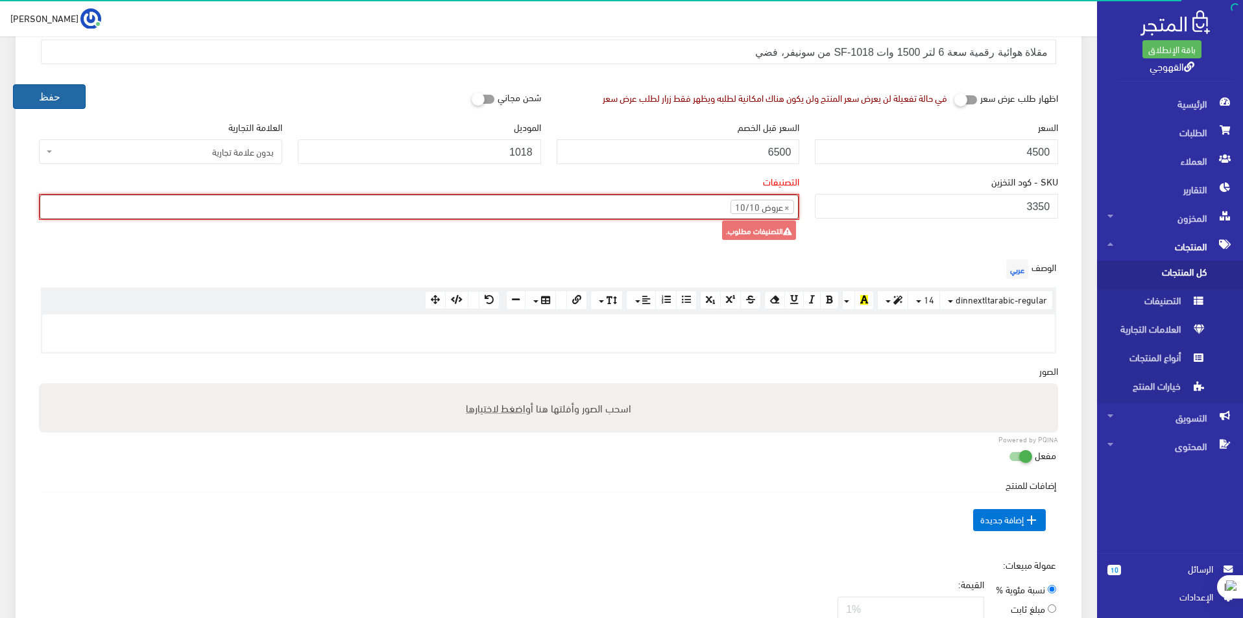
click at [51, 97] on button "حفظ" at bounding box center [49, 96] width 73 height 25
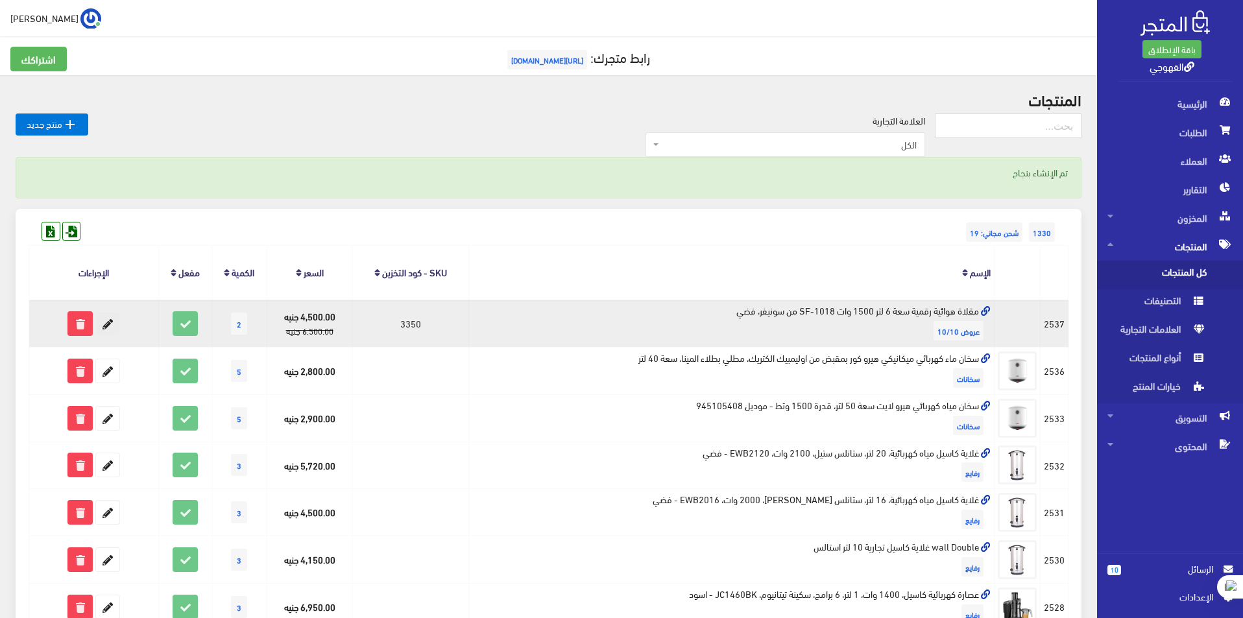
click at [112, 324] on icon at bounding box center [107, 323] width 23 height 23
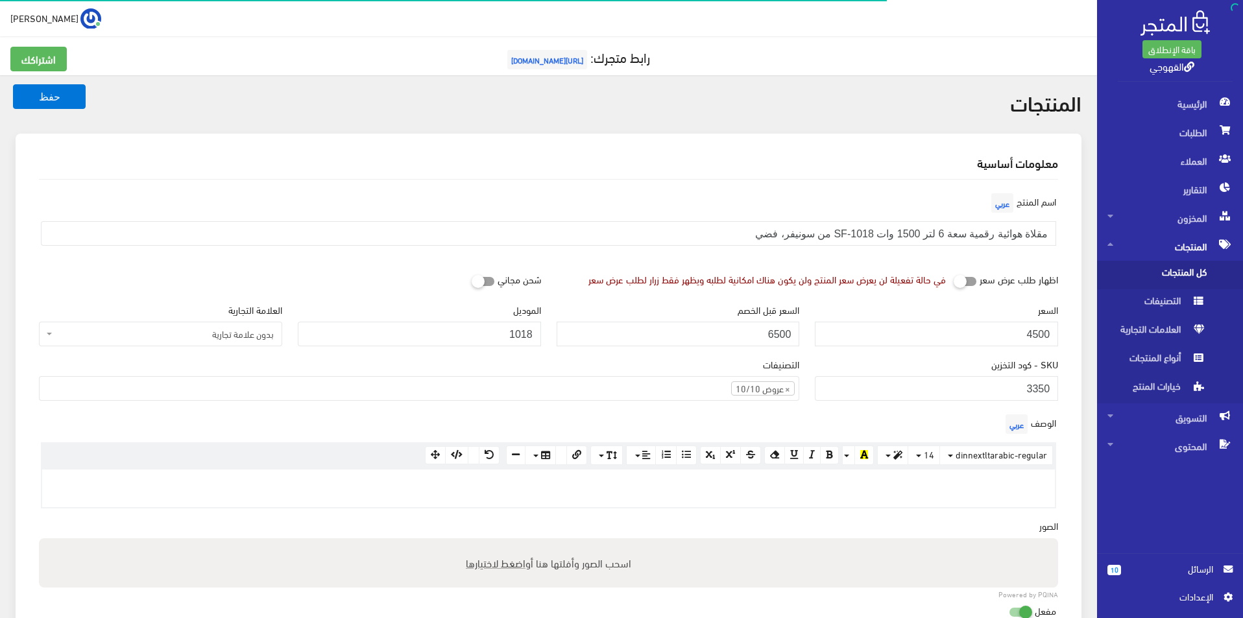
select select
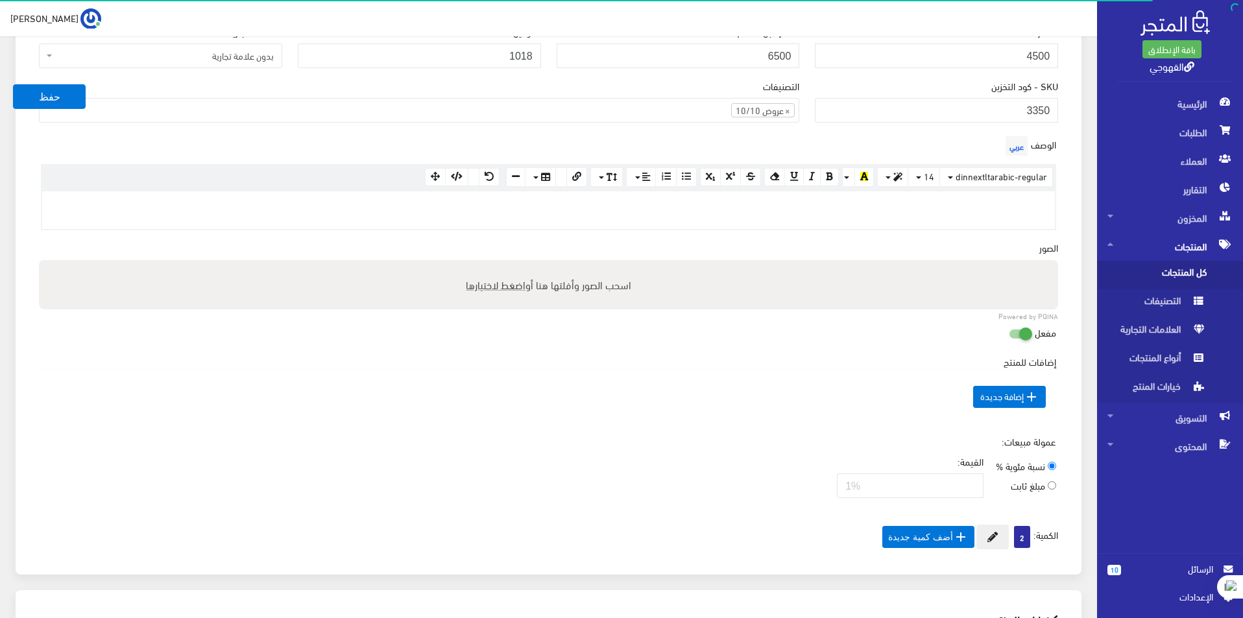
scroll to position [389, 0]
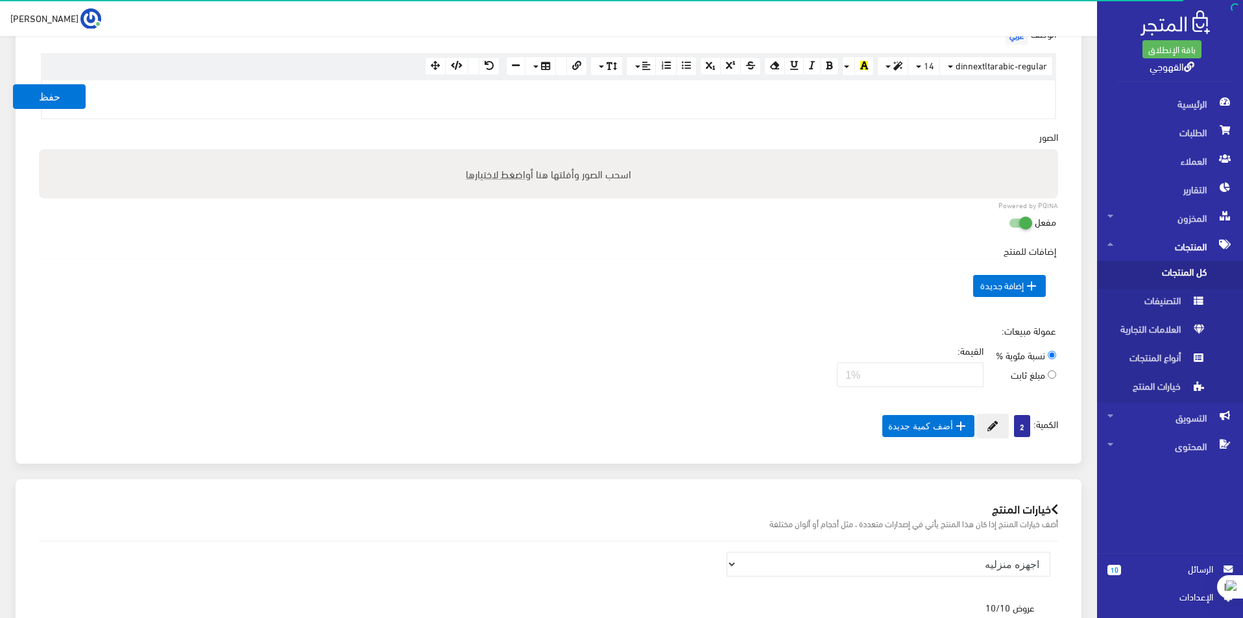
click at [480, 164] on label "اسحب الصور وأفلتها هنا أو اضغط لاختيارها" at bounding box center [549, 174] width 176 height 26
click at [480, 153] on input "اسحب الصور وأفلتها هنا أو اضغط لاختيارها" at bounding box center [548, 151] width 1019 height 4
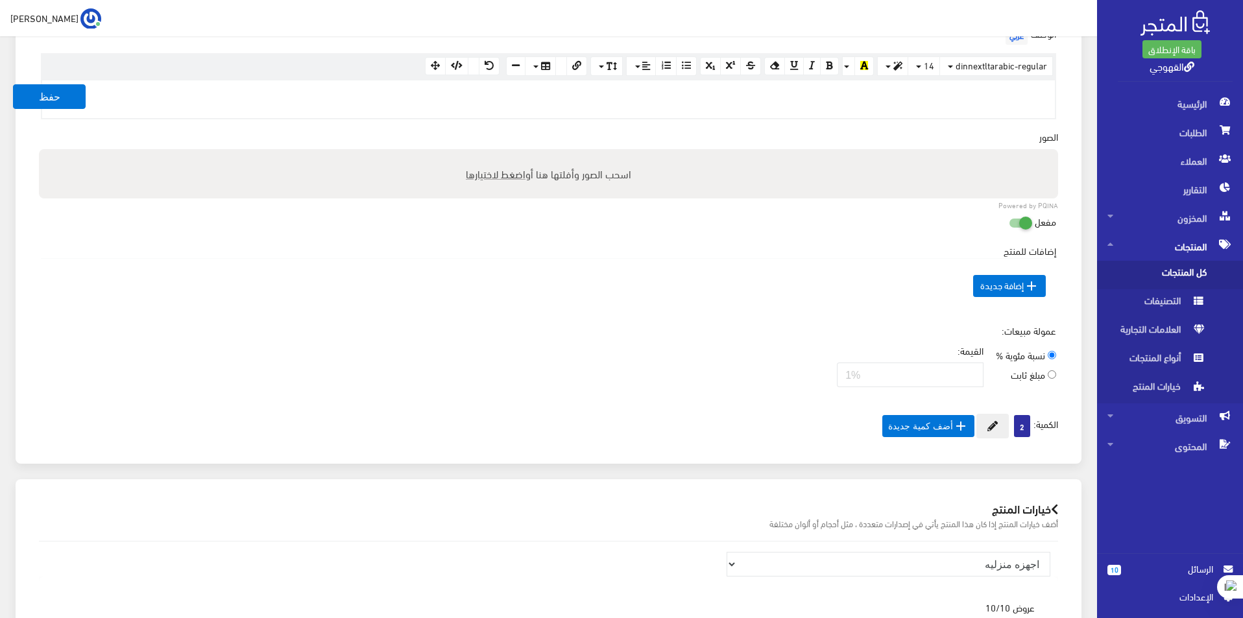
type input "C:\fakepath\41YBNImTXWL._AC_.jpg"
click at [39, 149] on input "اسحب الصور وأفلتها هنا أو اضغط لاختيارها" at bounding box center [548, 151] width 1019 height 4
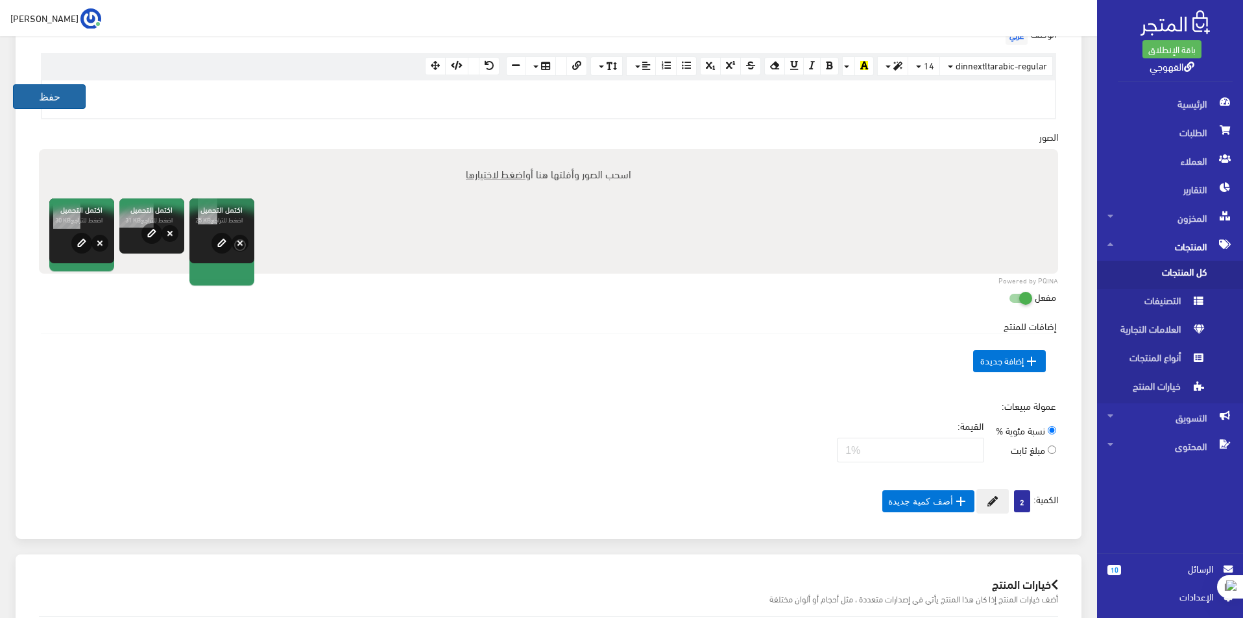
click at [58, 84] on button "حفظ" at bounding box center [49, 96] width 73 height 25
click at [58, 90] on button "حفظ" at bounding box center [49, 96] width 73 height 25
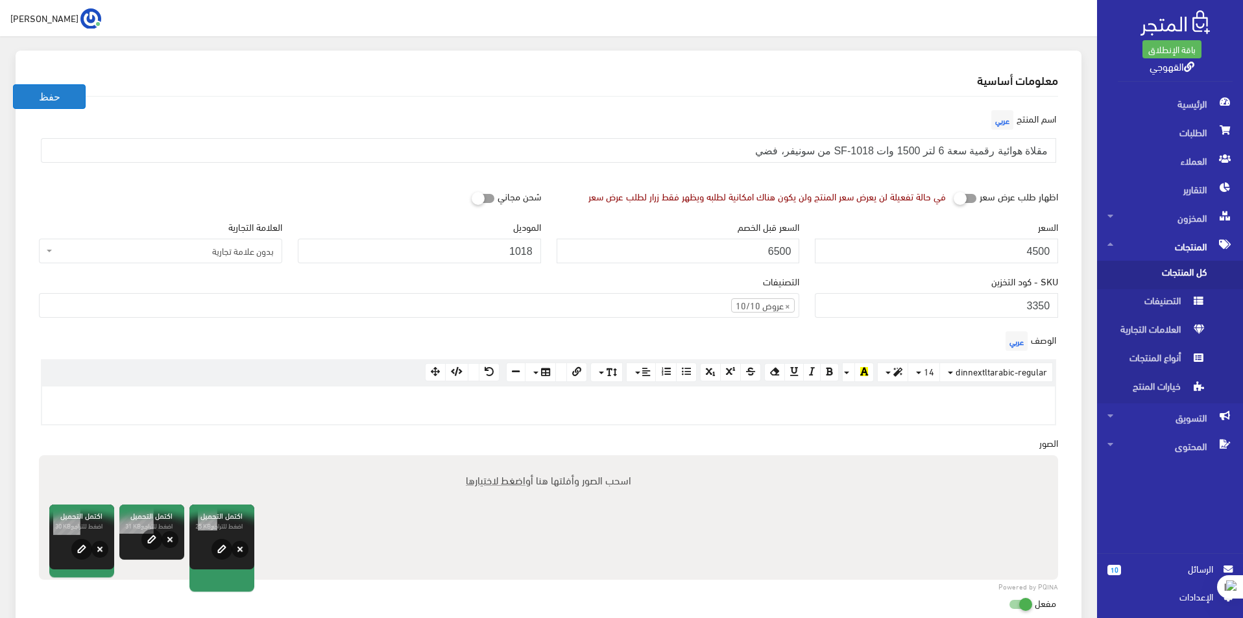
scroll to position [0, 0]
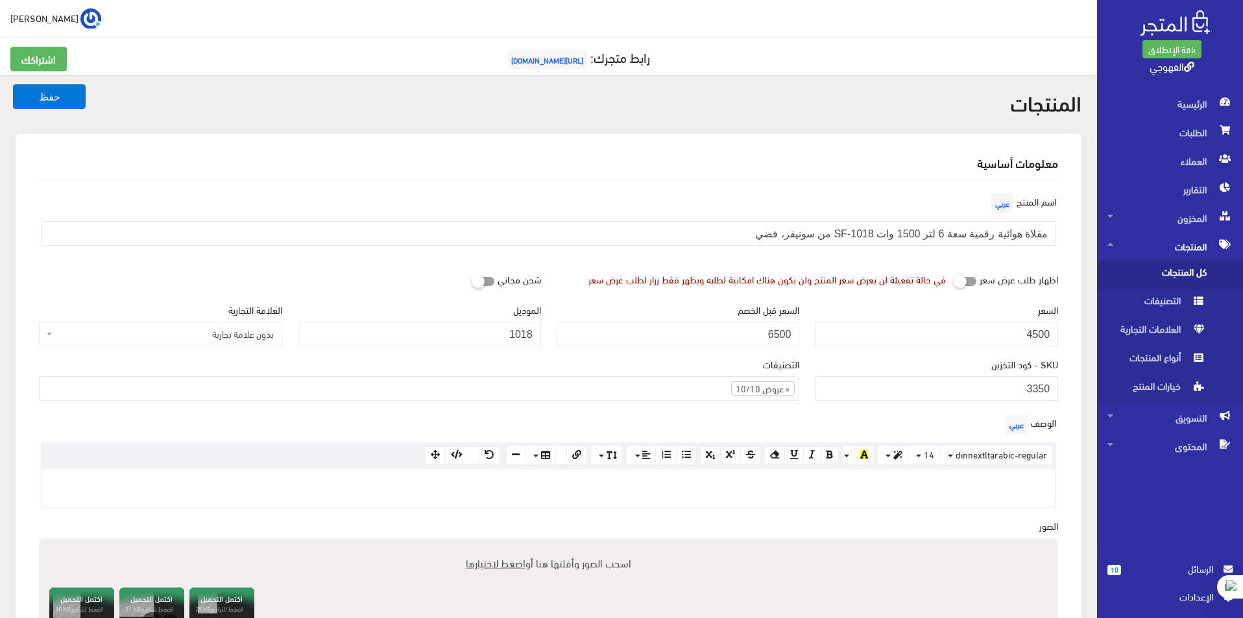
click at [53, 110] on h2 "المنتجات" at bounding box center [549, 102] width 1066 height 23
